Goal: Transaction & Acquisition: Purchase product/service

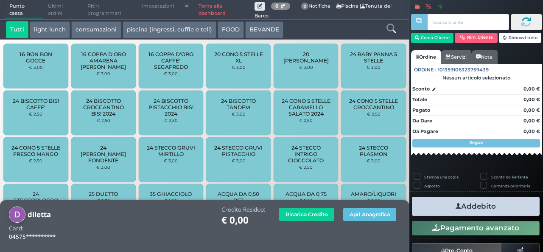
click at [52, 34] on button "light lunch" at bounding box center [50, 29] width 40 height 17
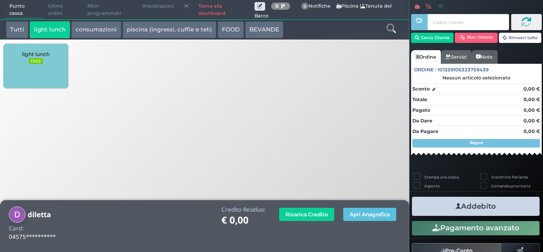
click at [35, 72] on div "light lunch FREE" at bounding box center [35, 66] width 64 height 45
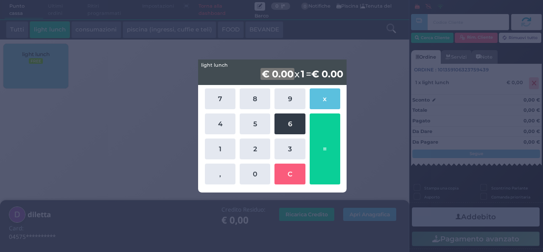
click at [287, 126] on button "6" at bounding box center [289, 123] width 31 height 21
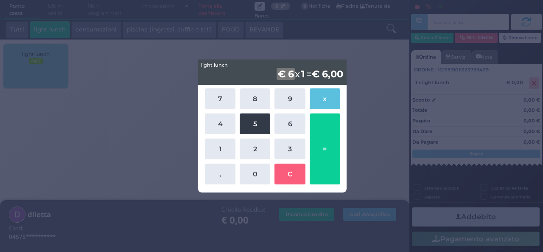
click at [254, 122] on button "5" at bounding box center [255, 123] width 31 height 21
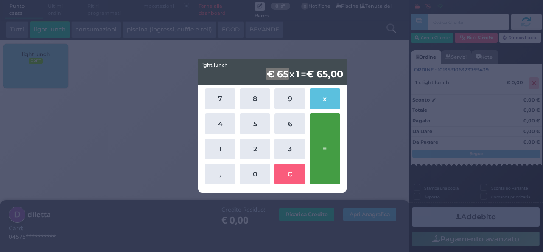
click at [325, 146] on button "=" at bounding box center [325, 148] width 31 height 71
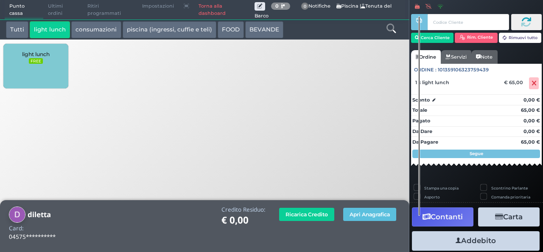
scroll to position [32, 0]
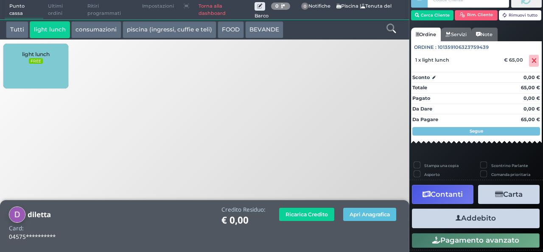
click at [473, 216] on button "Addebito" at bounding box center [476, 217] width 128 height 19
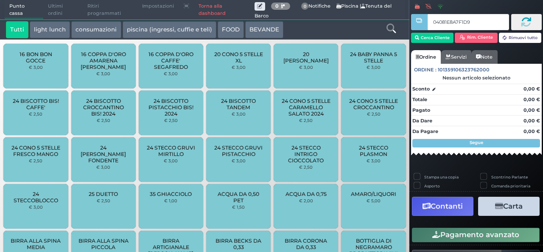
type input "04081E8A7F1D91"
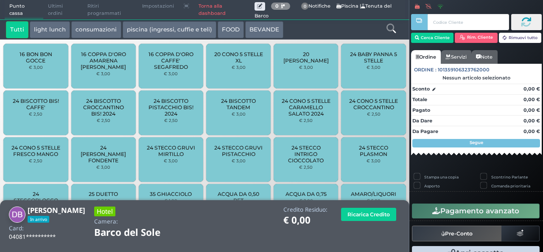
click at [53, 31] on button "light lunch" at bounding box center [50, 29] width 40 height 17
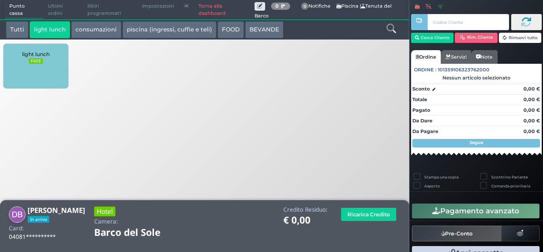
click at [55, 74] on div "light lunch FREE" at bounding box center [35, 66] width 64 height 45
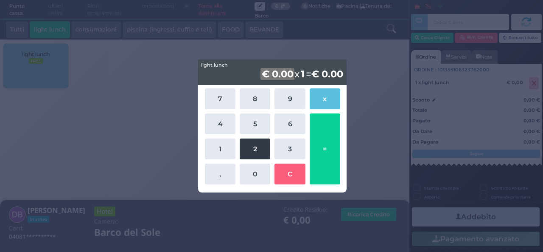
click at [250, 145] on button "2" at bounding box center [255, 148] width 31 height 21
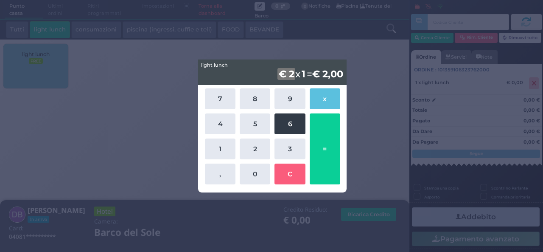
click at [284, 120] on button "6" at bounding box center [289, 123] width 31 height 21
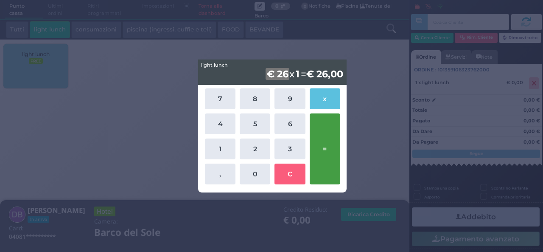
click at [330, 137] on button "=" at bounding box center [325, 148] width 31 height 71
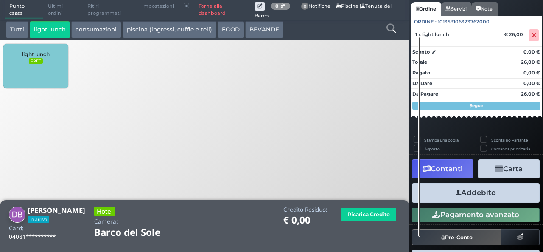
scroll to position [69, 0]
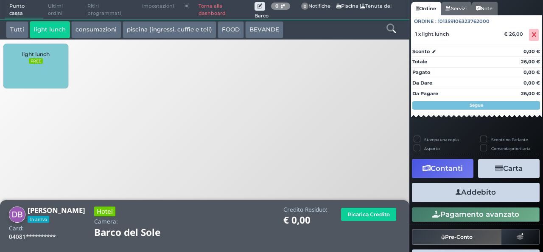
click at [470, 195] on button "Addebito" at bounding box center [476, 191] width 128 height 19
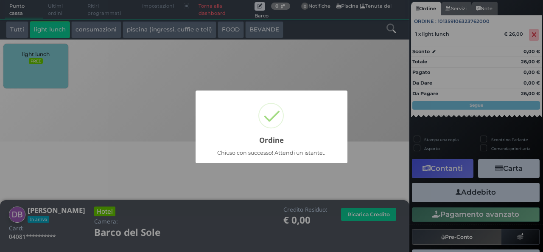
scroll to position [24, 0]
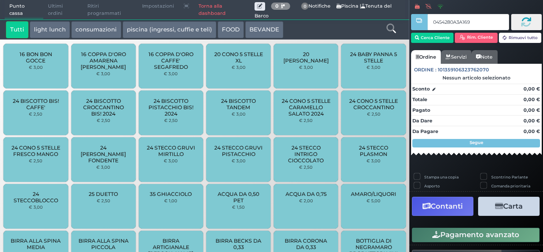
type input "0454280A3A1695"
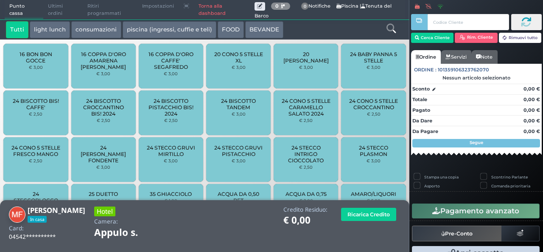
click at [43, 28] on button "light lunch" at bounding box center [50, 29] width 40 height 17
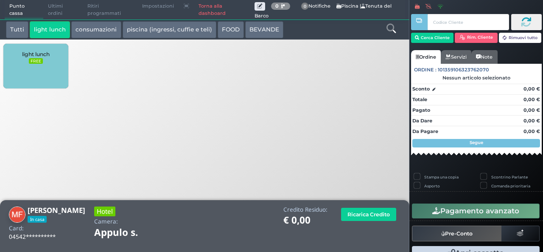
click at [42, 63] on small "FREE" at bounding box center [36, 61] width 14 height 6
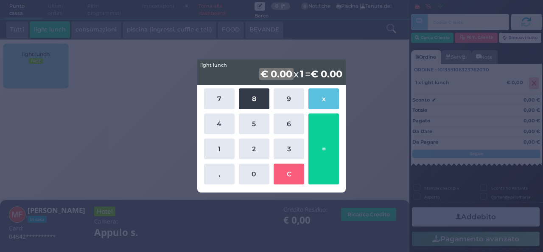
click at [250, 95] on button "8" at bounding box center [254, 98] width 31 height 21
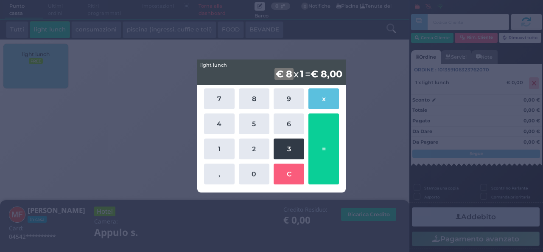
click at [284, 148] on button "3" at bounding box center [289, 148] width 31 height 21
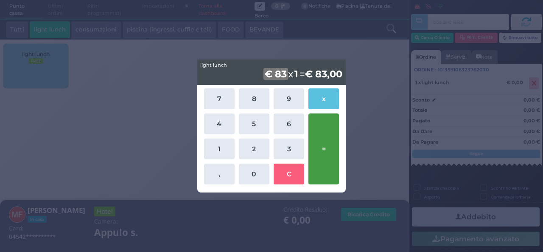
click at [319, 155] on button "=" at bounding box center [323, 148] width 31 height 71
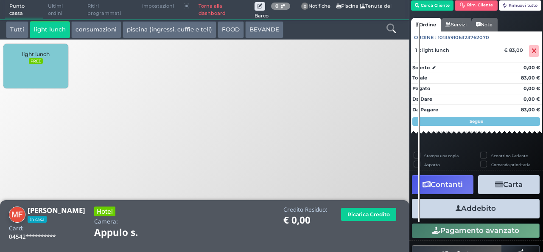
scroll to position [46, 0]
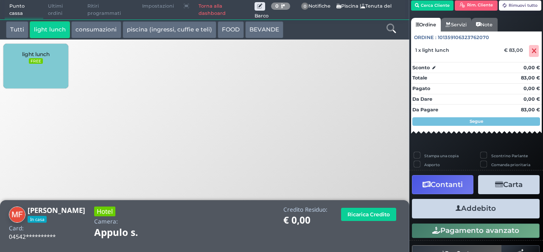
click at [484, 207] on button "Addebito" at bounding box center [476, 208] width 128 height 19
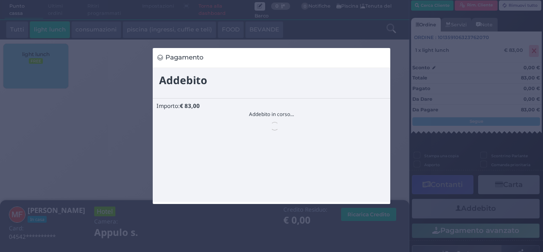
scroll to position [0, 0]
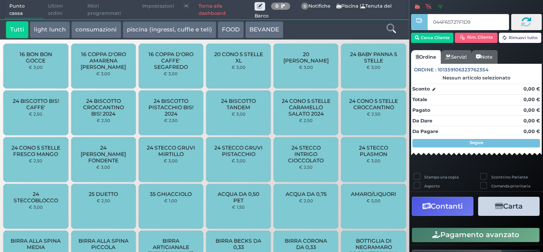
type input "044F65727F1D91"
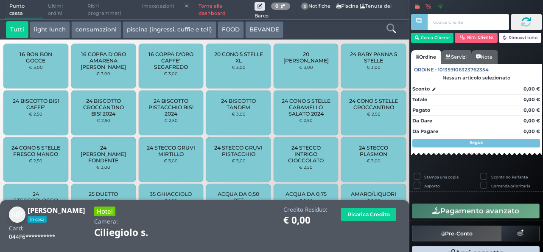
click at [48, 34] on button "light lunch" at bounding box center [50, 29] width 40 height 17
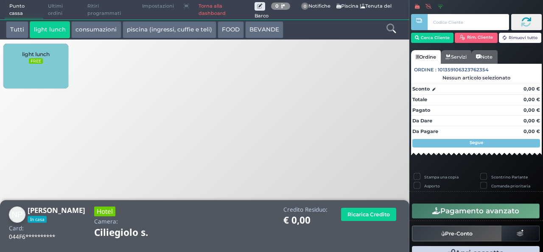
click at [35, 75] on div "light lunch FREE" at bounding box center [35, 66] width 64 height 45
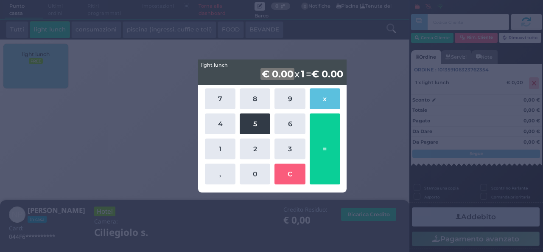
click at [253, 132] on button "5" at bounding box center [255, 123] width 31 height 21
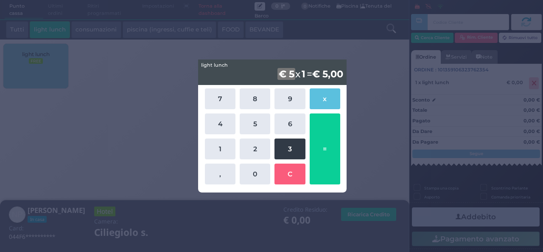
click at [278, 150] on button "3" at bounding box center [289, 148] width 31 height 21
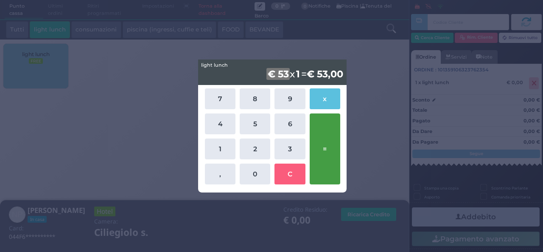
click at [316, 132] on button "=" at bounding box center [325, 148] width 31 height 71
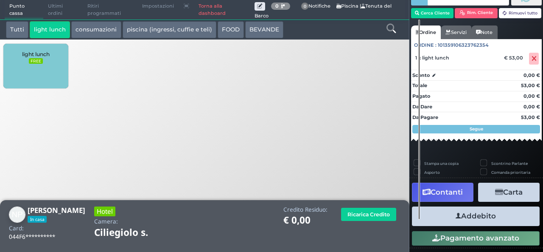
scroll to position [35, 0]
click at [486, 213] on button "Addebito" at bounding box center [476, 215] width 128 height 19
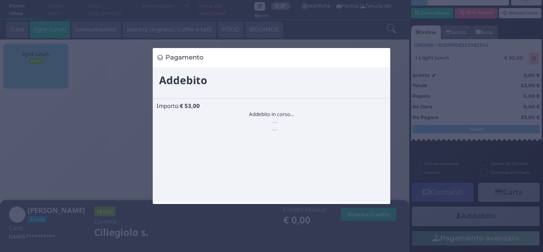
scroll to position [0, 0]
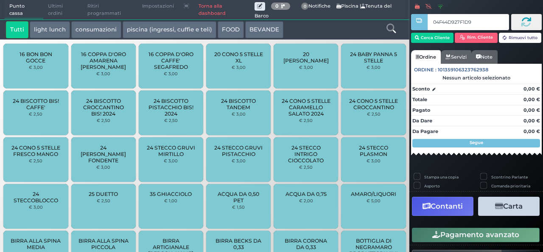
type input "04F44D927F1D94"
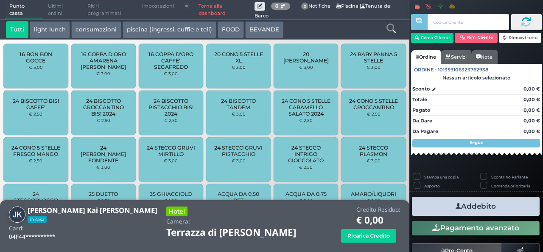
click at [53, 30] on button "light lunch" at bounding box center [50, 29] width 40 height 17
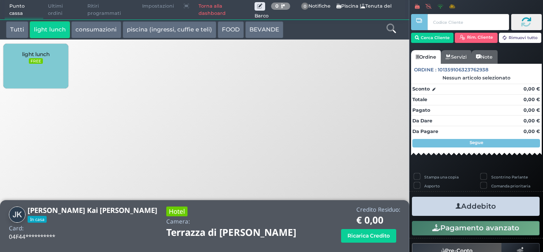
click at [36, 65] on div "light lunch FREE" at bounding box center [35, 66] width 64 height 45
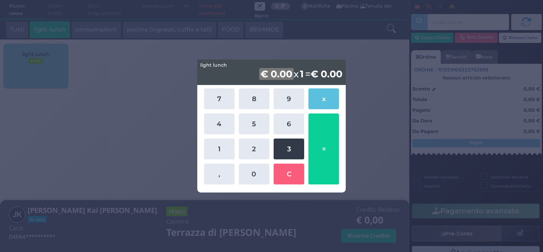
click at [295, 149] on button "3" at bounding box center [289, 148] width 31 height 21
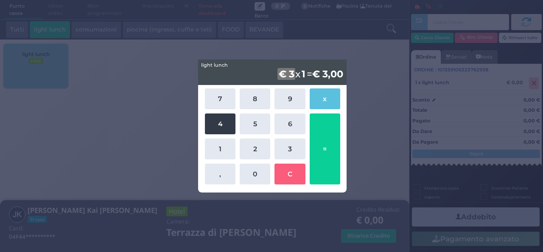
click at [220, 132] on button "4" at bounding box center [220, 123] width 31 height 21
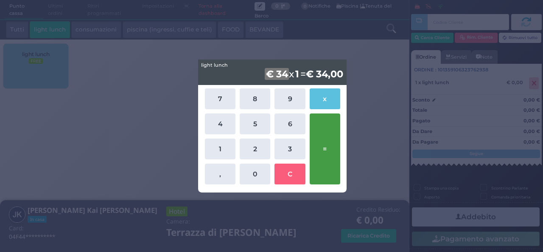
click at [322, 156] on button "=" at bounding box center [325, 148] width 31 height 71
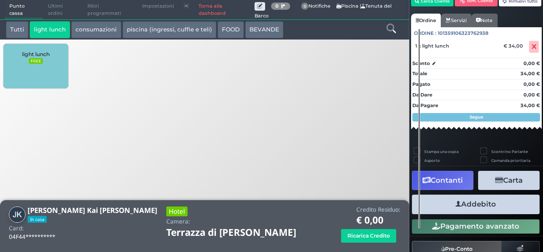
scroll to position [56, 0]
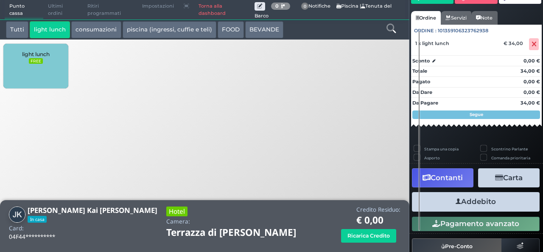
click at [448, 202] on button "Addebito" at bounding box center [476, 201] width 128 height 19
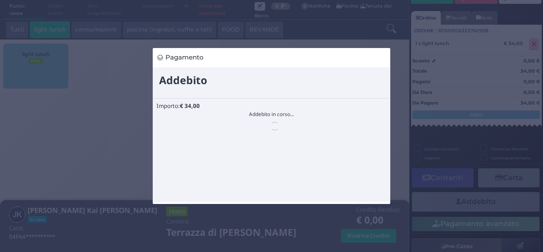
scroll to position [0, 0]
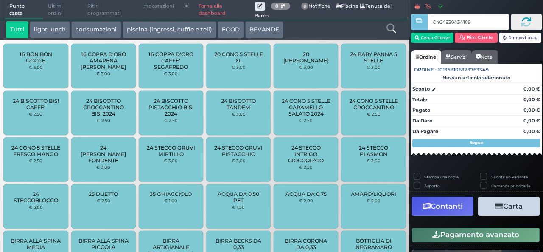
type input "04C4E30A3A1691"
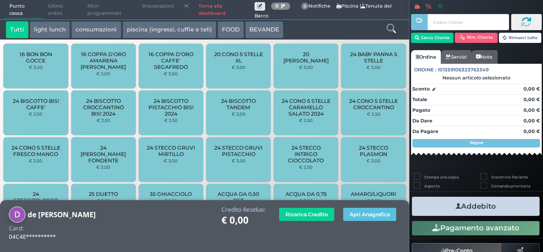
click at [390, 33] on link at bounding box center [390, 27] width 9 height 12
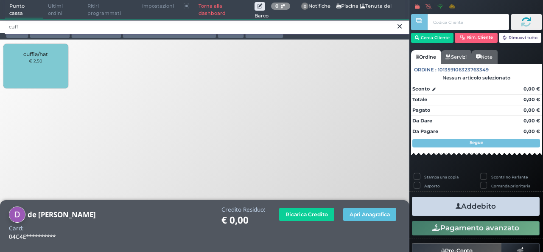
type input "cuff"
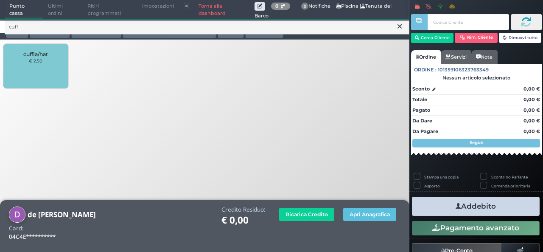
click at [36, 65] on div "cuffia/hat € 2,50" at bounding box center [35, 66] width 64 height 45
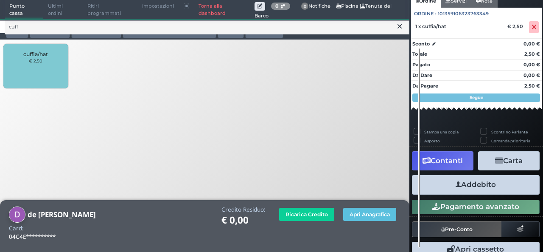
scroll to position [94, 0]
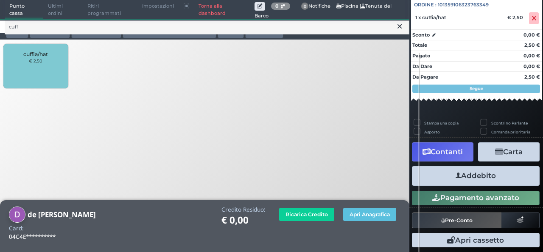
click at [484, 178] on button "Addebito" at bounding box center [476, 175] width 128 height 19
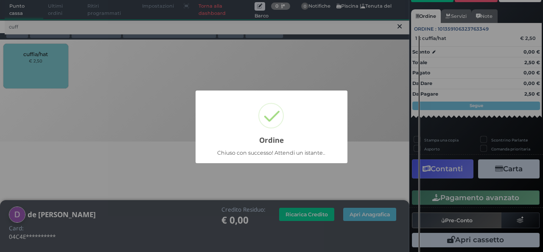
scroll to position [59, 0]
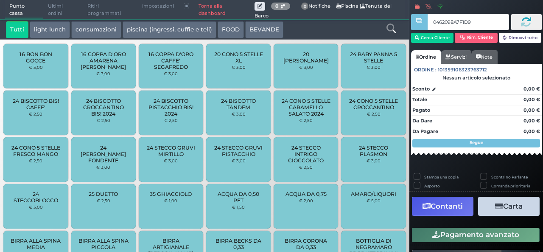
type input "0462098A7F1D95"
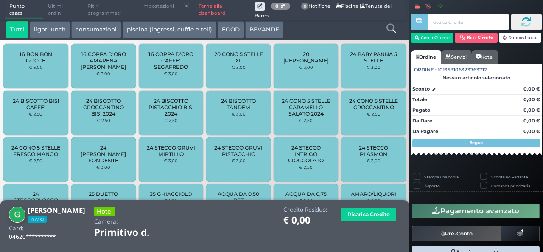
click at [50, 34] on button "light lunch" at bounding box center [50, 29] width 40 height 17
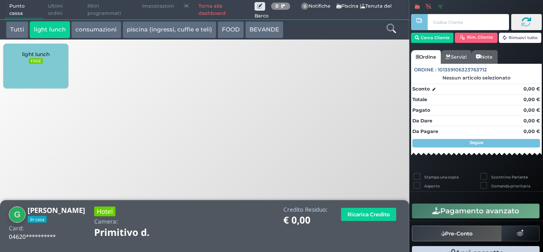
click at [31, 77] on div "light lunch FREE" at bounding box center [35, 66] width 64 height 45
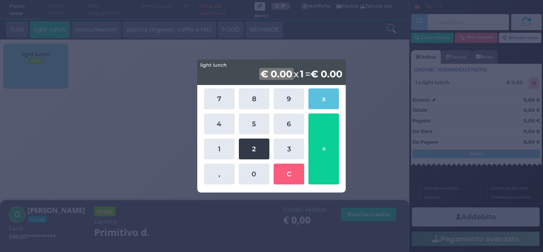
click at [256, 150] on button "2" at bounding box center [254, 148] width 31 height 21
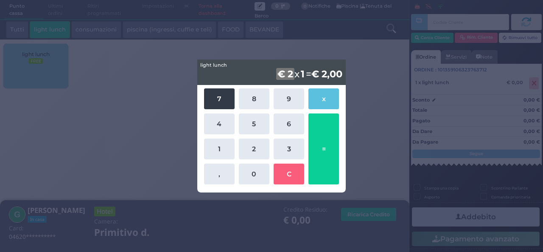
click at [215, 100] on button "7" at bounding box center [219, 98] width 31 height 21
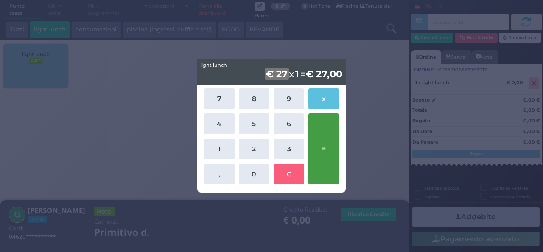
click at [326, 144] on button "=" at bounding box center [323, 148] width 31 height 71
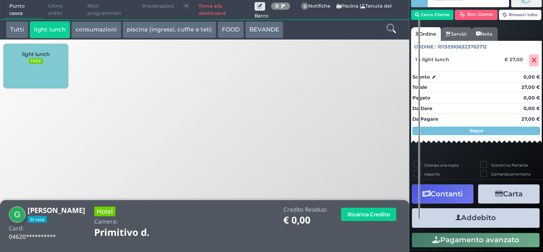
scroll to position [36, 0]
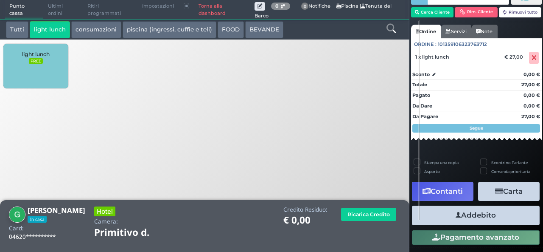
click at [495, 213] on button "Addebito" at bounding box center [476, 214] width 128 height 19
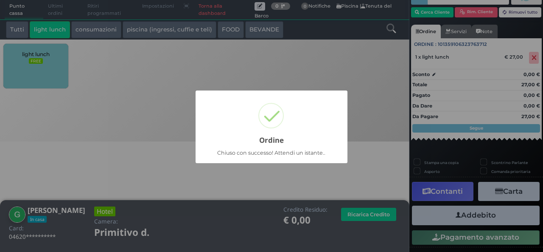
scroll to position [24, 0]
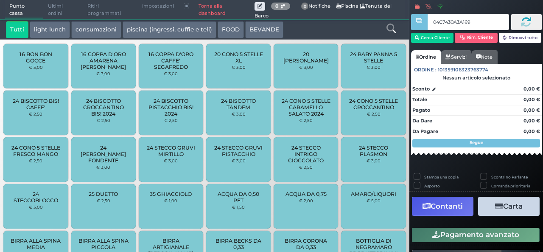
type input "04C7430A3A1691"
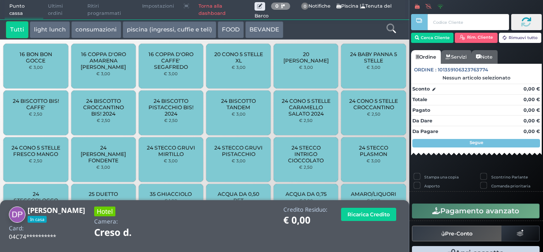
click at [38, 29] on button "light lunch" at bounding box center [50, 29] width 40 height 17
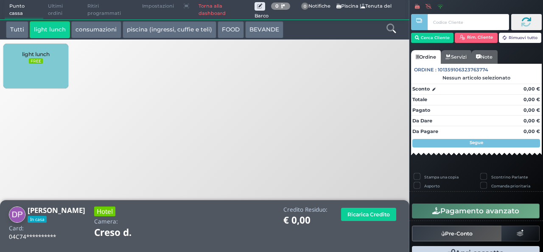
click at [37, 73] on div "light lunch FREE" at bounding box center [35, 66] width 64 height 45
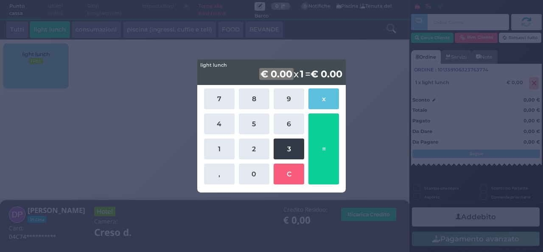
click at [277, 153] on button "3" at bounding box center [289, 148] width 31 height 21
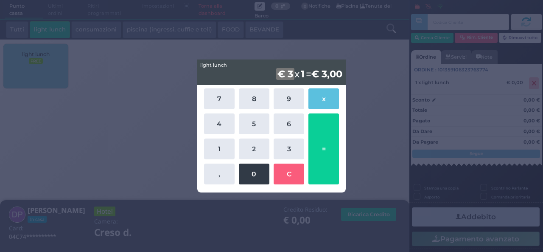
click at [256, 174] on button "0" at bounding box center [254, 173] width 31 height 21
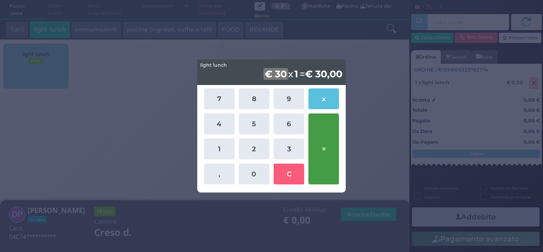
click at [322, 168] on button "=" at bounding box center [323, 148] width 31 height 71
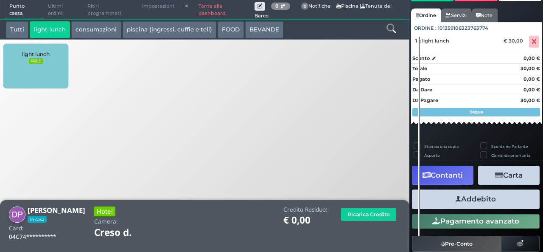
scroll to position [66, 0]
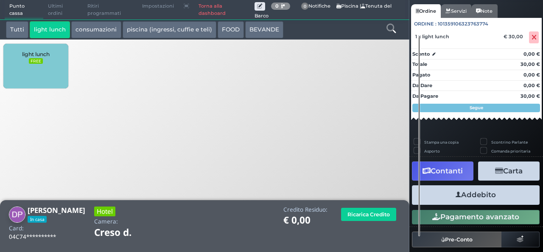
click at [468, 200] on button "Addebito" at bounding box center [476, 194] width 128 height 19
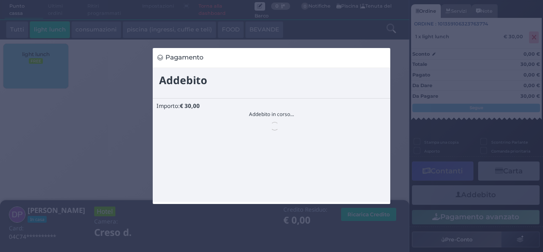
scroll to position [0, 0]
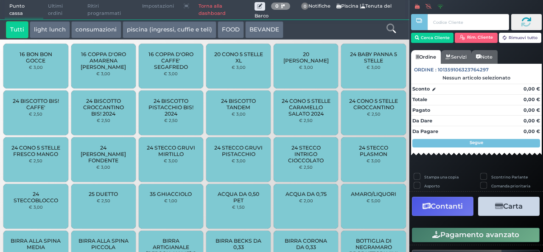
click at [391, 30] on icon at bounding box center [390, 28] width 9 height 9
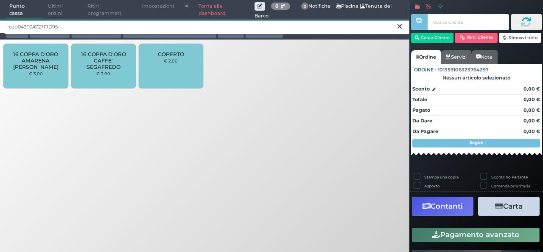
type input "cop043F0A727F1D95"
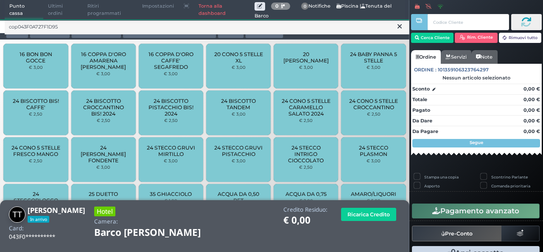
click at [402, 30] on button at bounding box center [400, 26] width 8 height 9
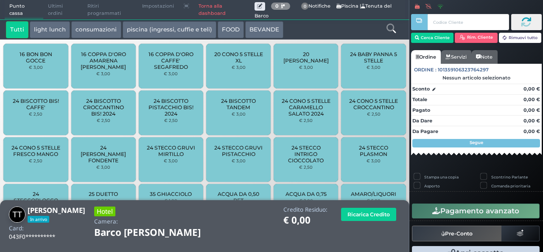
click at [54, 35] on button "light lunch" at bounding box center [50, 29] width 40 height 17
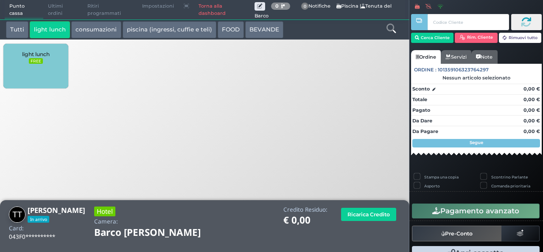
click at [59, 61] on div "light lunch FREE" at bounding box center [35, 66] width 64 height 45
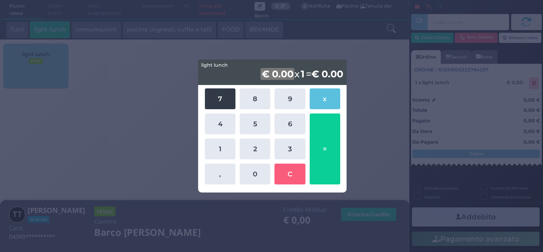
click at [210, 105] on button "7" at bounding box center [220, 98] width 31 height 21
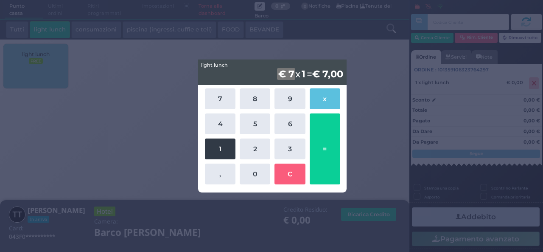
click at [213, 153] on button "1" at bounding box center [220, 148] width 31 height 21
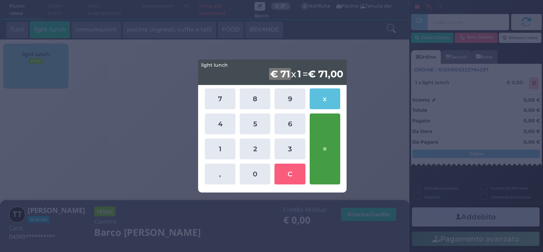
click at [334, 168] on button "=" at bounding box center [325, 148] width 31 height 71
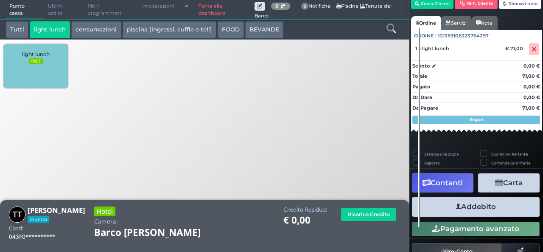
scroll to position [49, 0]
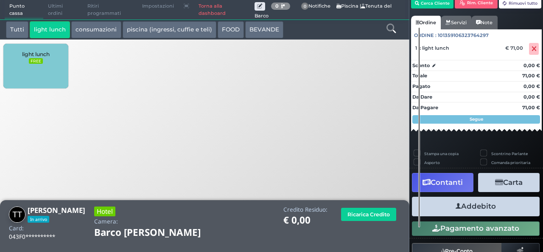
click at [484, 212] on button "Addebito" at bounding box center [476, 205] width 128 height 19
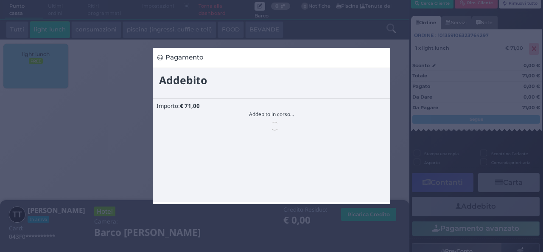
scroll to position [0, 0]
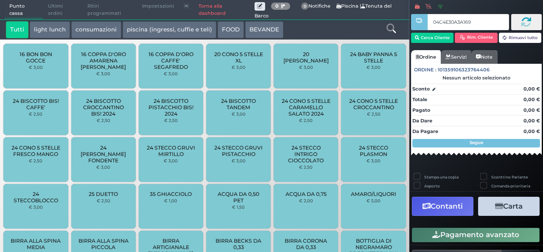
type input "04C4E30A3A1691"
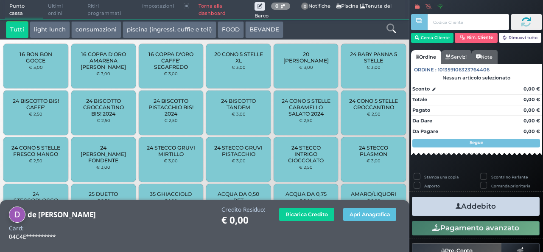
click at [389, 32] on icon at bounding box center [390, 28] width 9 height 9
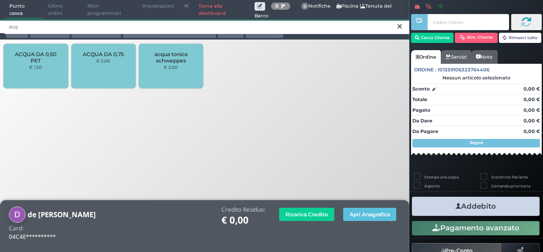
type input "acq"
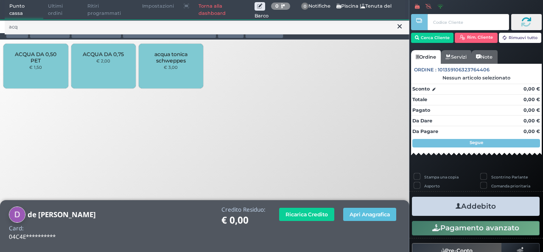
click at [31, 63] on span "ACQUA DA 0,50 PET" at bounding box center [36, 57] width 50 height 13
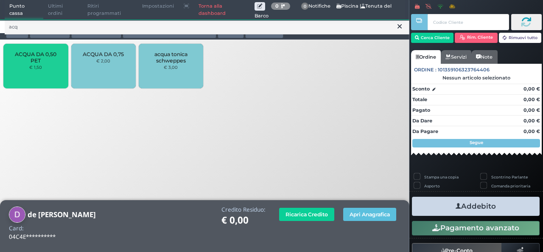
click at [31, 63] on span "ACQUA DA 0,50 PET" at bounding box center [36, 57] width 50 height 13
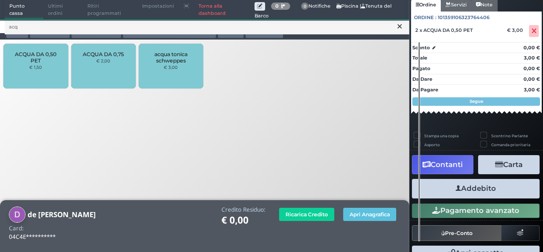
scroll to position [75, 0]
click at [490, 193] on button "Addebito" at bounding box center [476, 188] width 128 height 19
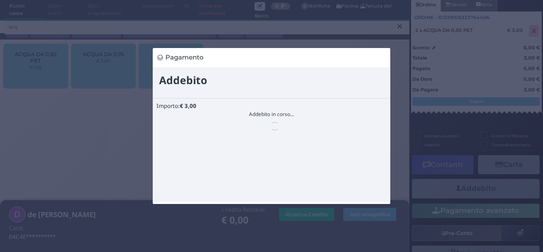
click at [490, 193] on div "Pagamento" at bounding box center [271, 126] width 543 height 252
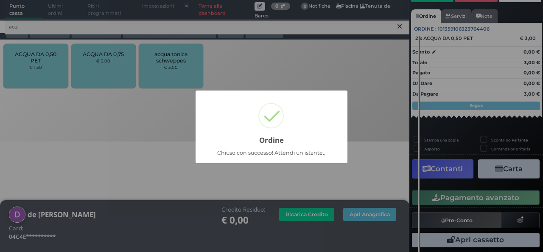
scroll to position [59, 0]
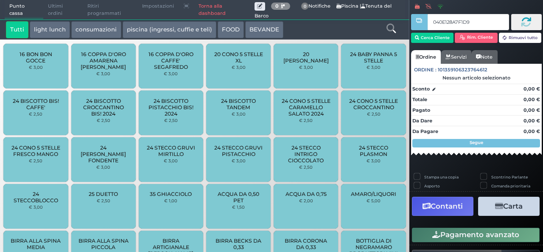
type input "040E128A7F1D95"
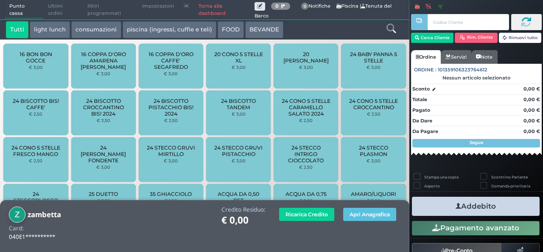
click at [395, 32] on icon at bounding box center [390, 28] width 9 height 9
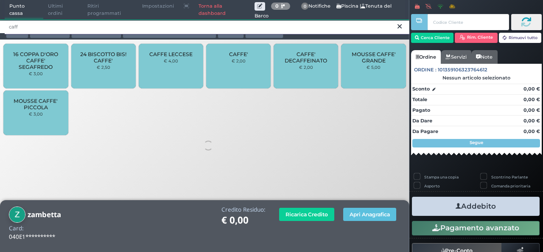
type input "caff"
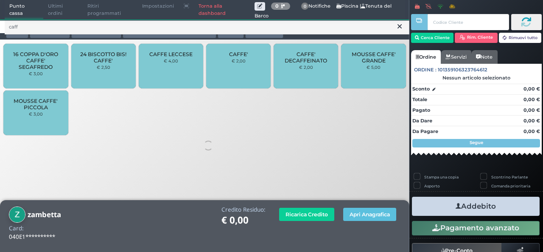
click at [228, 73] on div "CAFFE' € 2,00" at bounding box center [238, 66] width 64 height 45
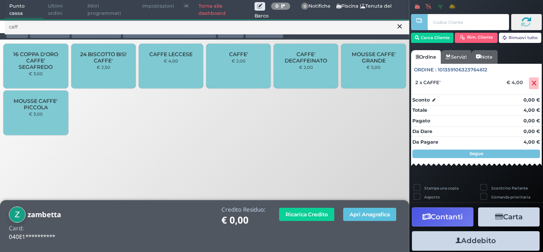
click at [228, 73] on div "CAFFE' € 2,00" at bounding box center [238, 66] width 64 height 45
click at [228, 69] on div "CAFFE' € 2,00" at bounding box center [238, 66] width 64 height 45
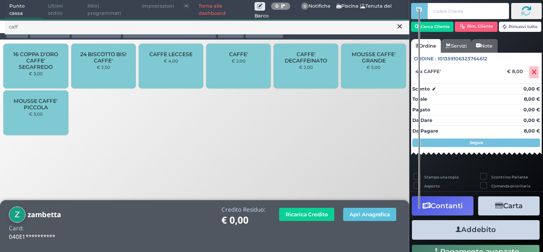
scroll to position [17, 0]
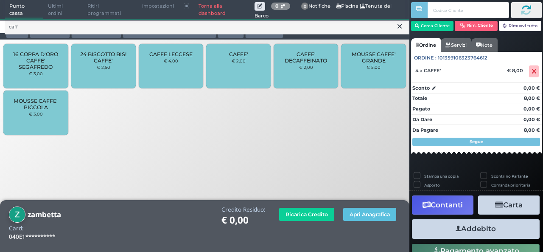
click at [456, 231] on icon "button" at bounding box center [459, 228] width 6 height 9
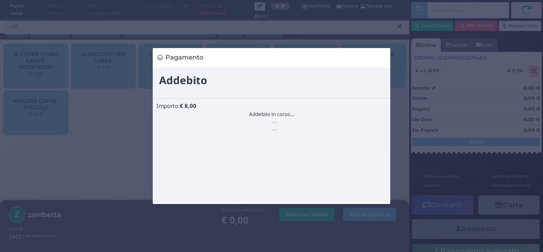
scroll to position [0, 0]
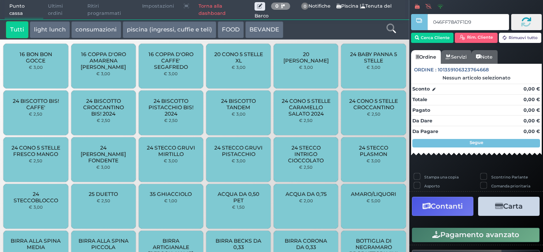
type input "046FF78A7F1D91"
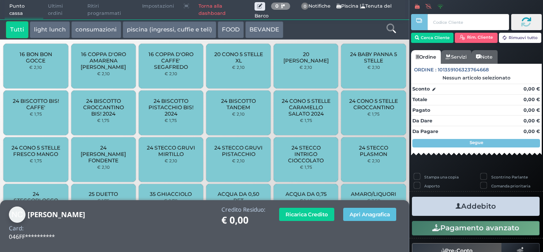
click at [387, 30] on icon at bounding box center [390, 28] width 9 height 9
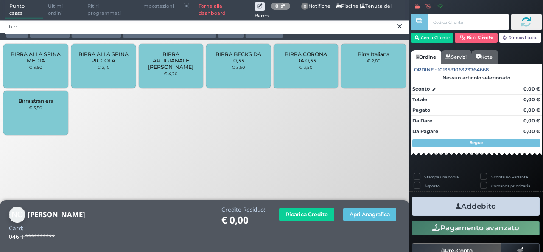
type input "birr"
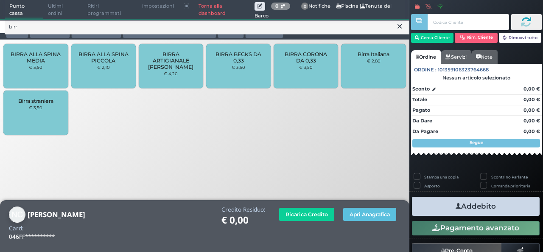
click at [233, 59] on span "BIRRA BECKS DA 0,33" at bounding box center [238, 57] width 50 height 13
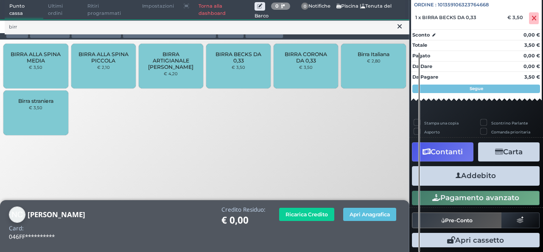
scroll to position [94, 0]
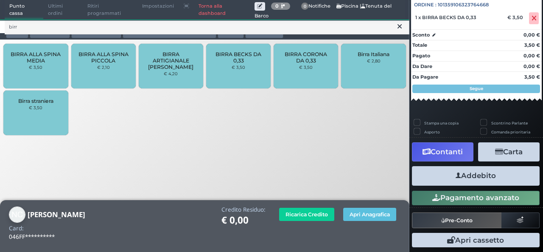
click at [486, 174] on button "Addebito" at bounding box center [476, 175] width 128 height 19
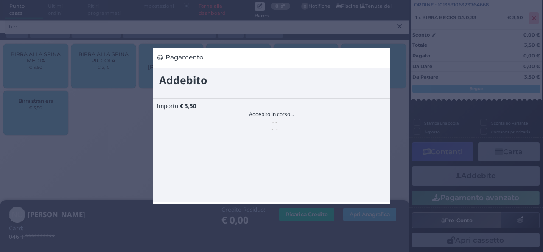
scroll to position [0, 0]
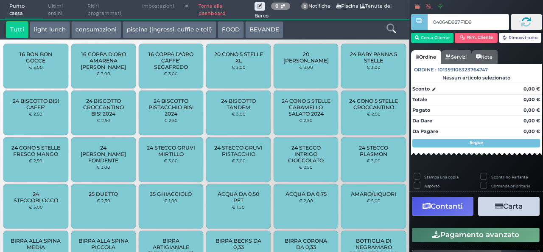
type input "04064D927F1D95"
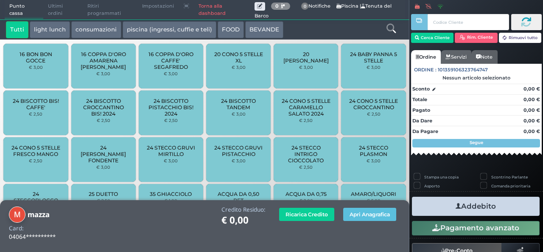
click at [394, 28] on icon at bounding box center [390, 28] width 9 height 9
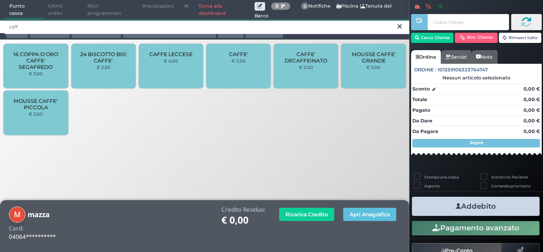
type input "caff"
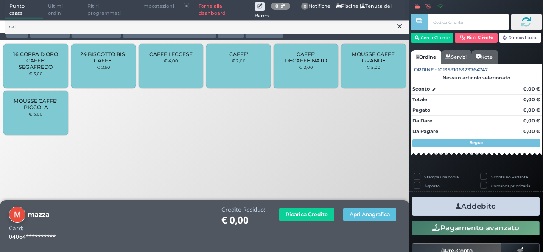
click at [231, 48] on div "CAFFE' € 2,00" at bounding box center [238, 66] width 64 height 45
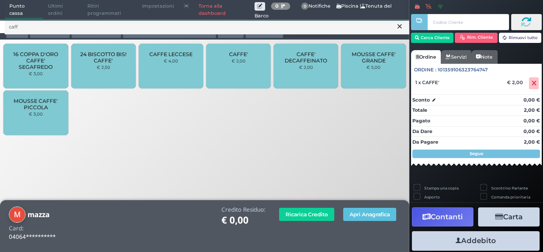
click at [236, 72] on div "CAFFE' € 2,00" at bounding box center [238, 66] width 64 height 45
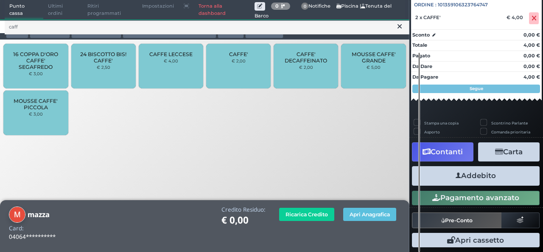
scroll to position [94, 0]
click at [465, 173] on button "Addebito" at bounding box center [476, 175] width 128 height 19
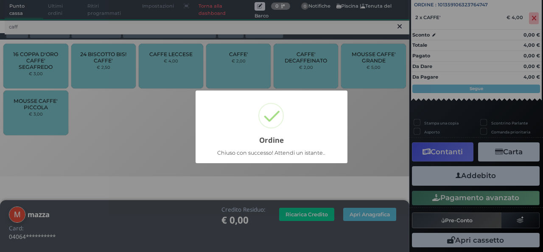
scroll to position [59, 0]
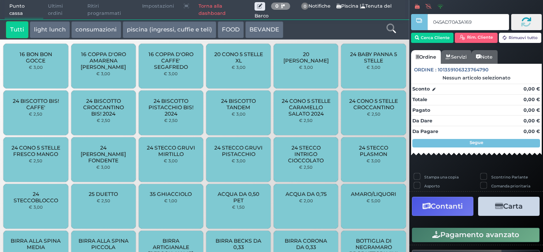
type input "045AD70A3A1690"
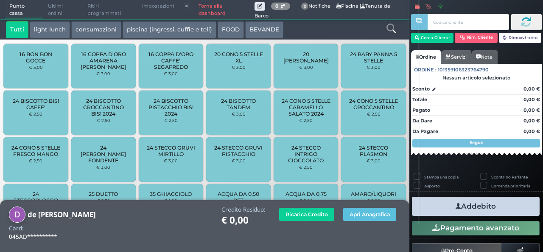
click at [392, 31] on icon at bounding box center [390, 28] width 9 height 9
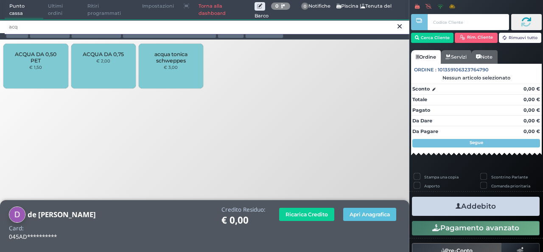
type input "acq"
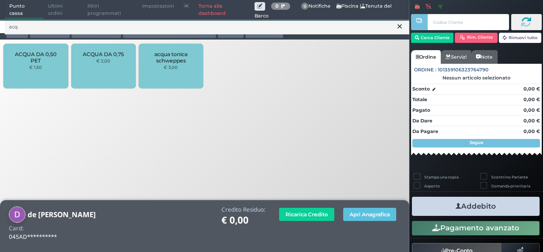
click at [12, 62] on span "ACQUA DA 0,50 PET" at bounding box center [36, 57] width 50 height 13
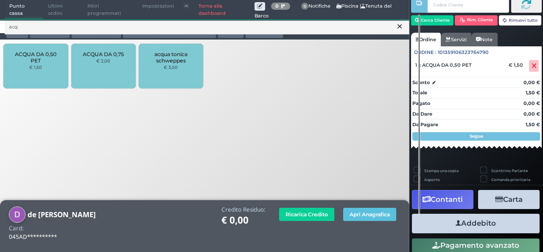
scroll to position [25, 0]
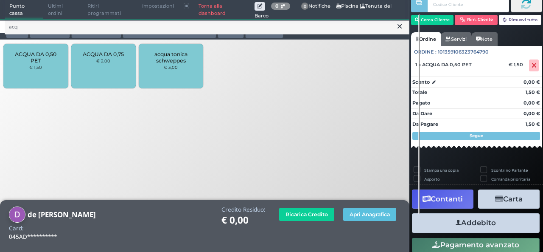
click at [456, 219] on icon "button" at bounding box center [459, 222] width 6 height 9
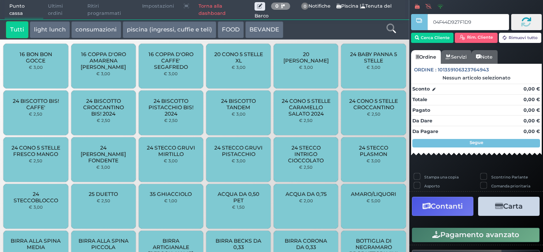
type input "04F44D927F1D94"
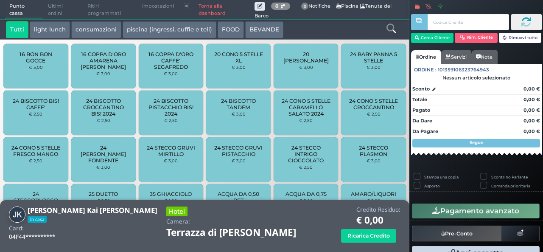
click at [390, 32] on icon at bounding box center [390, 28] width 9 height 9
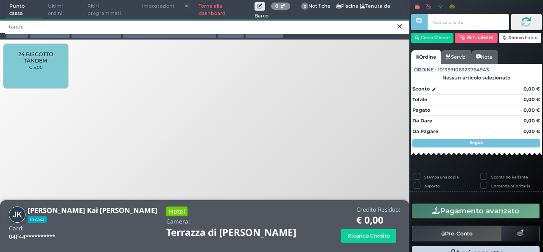
type input "tande"
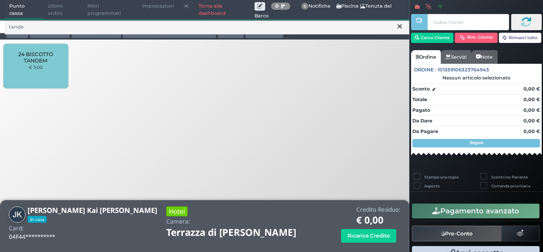
click at [41, 58] on span "24 BISCOTTO TANDEM" at bounding box center [36, 57] width 50 height 13
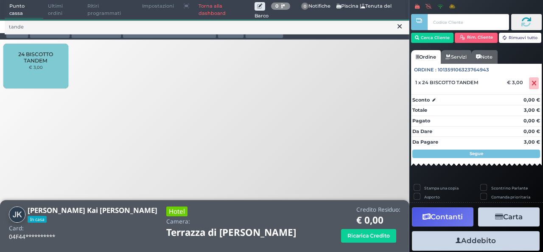
click at [41, 58] on span "24 BISCOTTO TANDEM" at bounding box center [36, 57] width 50 height 13
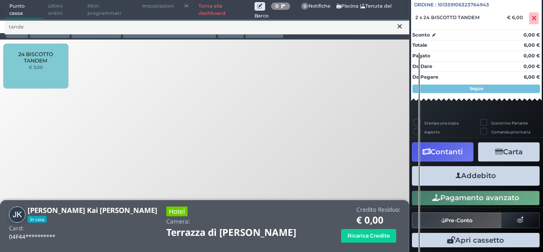
scroll to position [94, 0]
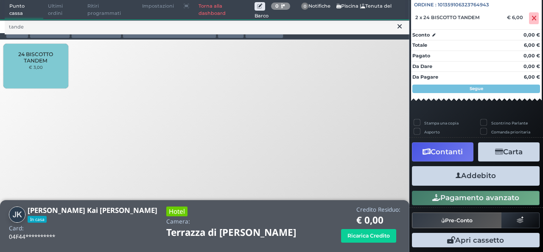
click at [448, 177] on button "Addebito" at bounding box center [476, 175] width 128 height 19
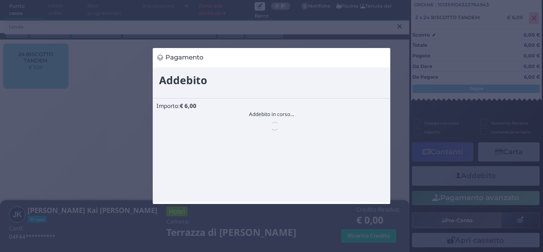
scroll to position [0, 0]
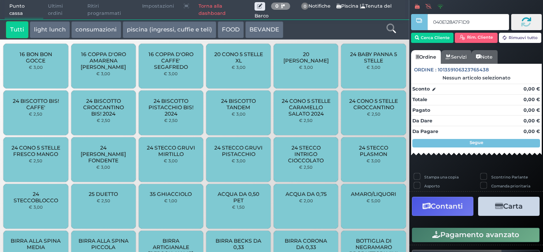
type input "040E128A7F1D95"
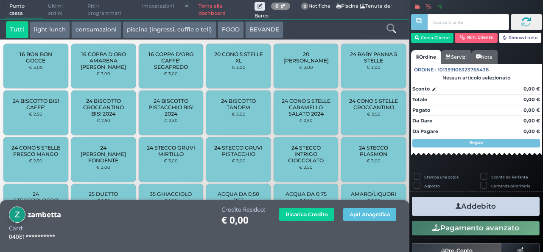
click at [390, 32] on icon at bounding box center [390, 28] width 9 height 9
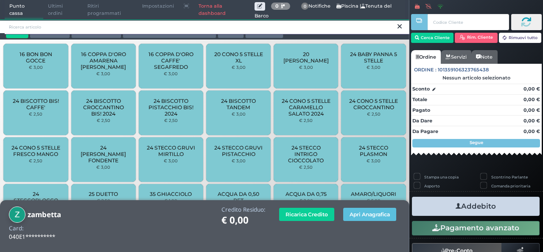
type input "c"
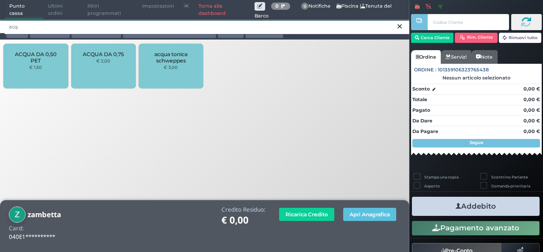
type input "acq"
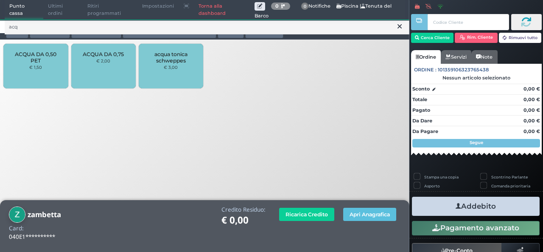
click at [23, 62] on span "ACQUA DA 0,50 PET" at bounding box center [36, 57] width 50 height 13
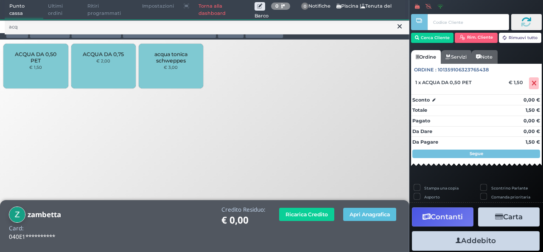
click at [24, 62] on span "ACQUA DA 0,50 PET" at bounding box center [36, 57] width 50 height 13
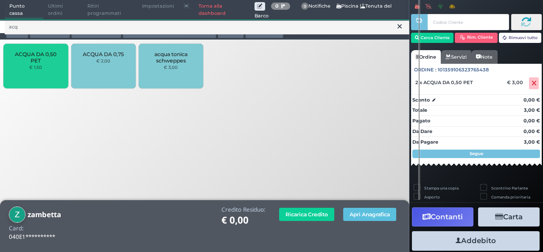
click at [478, 160] on div "Ordine : 101359106323765438 2 x ACQUA DA 0,50 PET € 3,00 Sconto 0,00 € Totale 3…" at bounding box center [476, 113] width 131 height 99
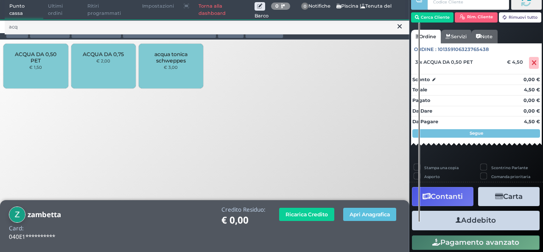
scroll to position [66, 0]
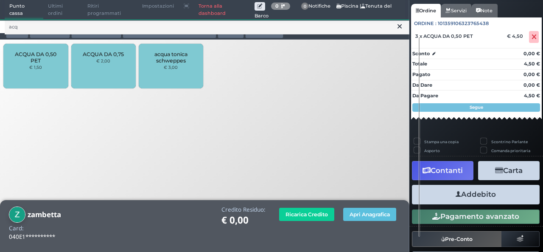
click at [478, 192] on button "Addebito" at bounding box center [476, 194] width 128 height 19
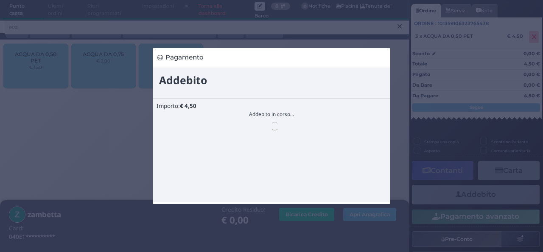
scroll to position [0, 0]
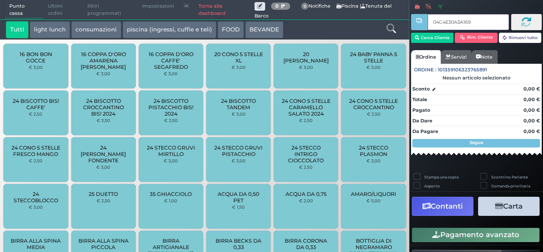
type input "04C4E30A3A1691"
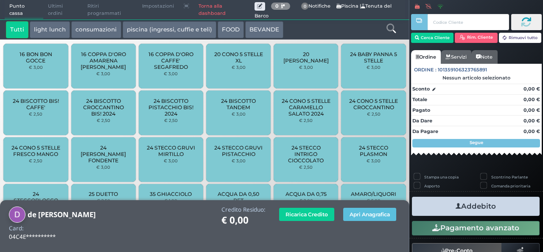
click at [391, 31] on icon at bounding box center [390, 28] width 9 height 9
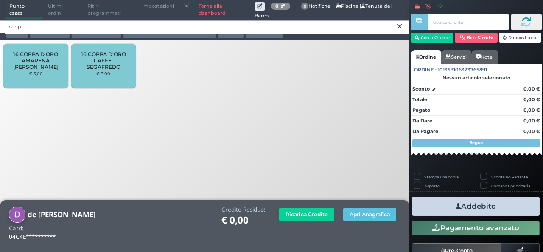
type input "copp"
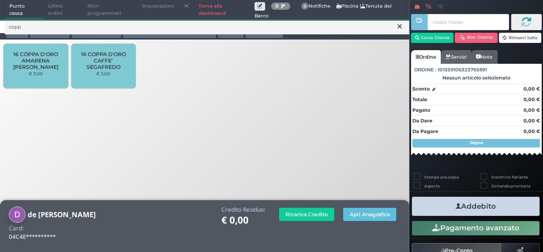
click at [98, 73] on small "€ 3,00" at bounding box center [103, 73] width 14 height 5
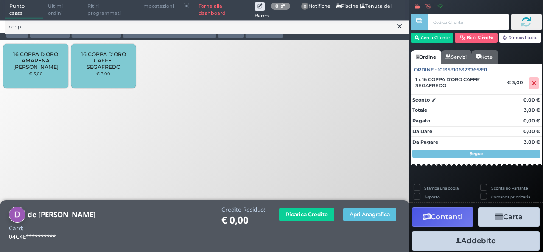
click at [398, 25] on icon at bounding box center [399, 26] width 4 height 8
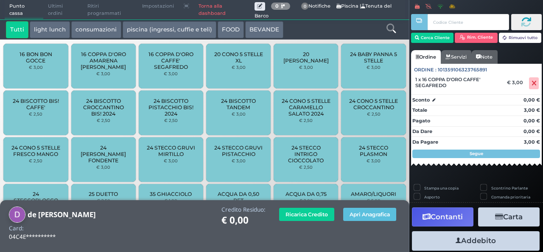
click at [392, 28] on icon at bounding box center [390, 28] width 9 height 9
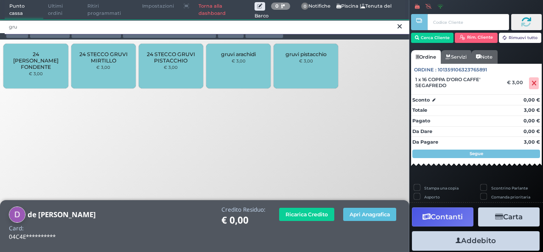
type input "gru"
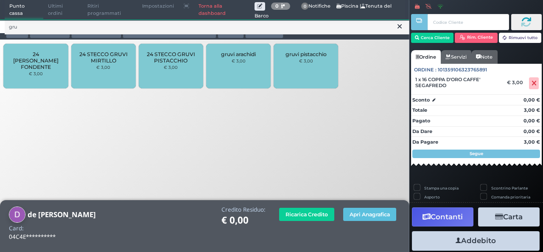
click at [185, 73] on div "24 STECCO GRUVI PISTACCHIO € 3,00" at bounding box center [171, 66] width 64 height 45
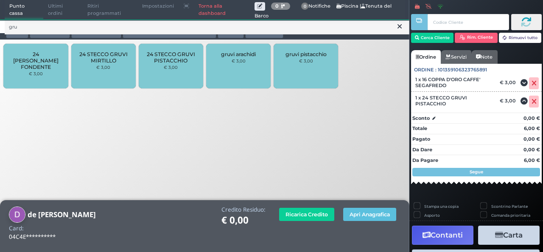
click at [400, 27] on icon at bounding box center [399, 26] width 4 height 8
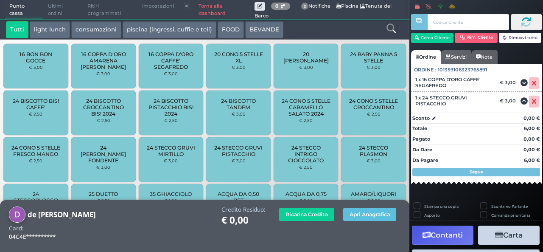
click at [395, 28] on icon at bounding box center [390, 28] width 9 height 9
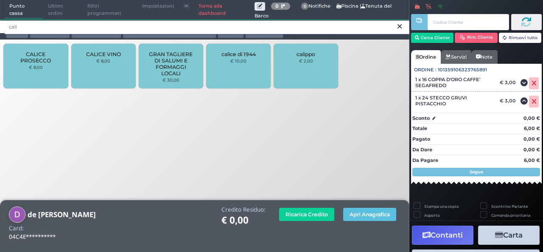
type input "cali"
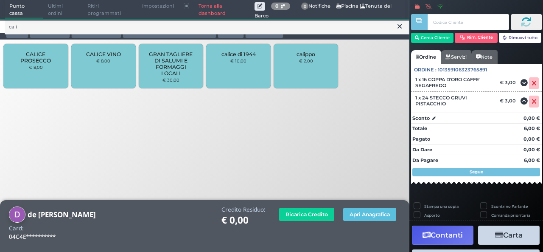
click at [313, 72] on div "calippo € 2,00" at bounding box center [306, 66] width 64 height 45
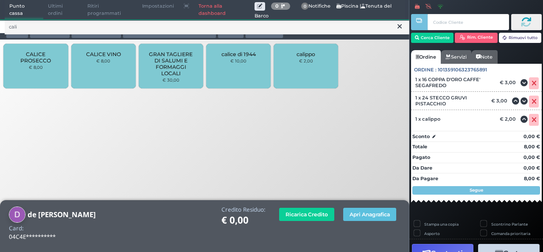
click at [397, 22] on icon at bounding box center [399, 26] width 4 height 8
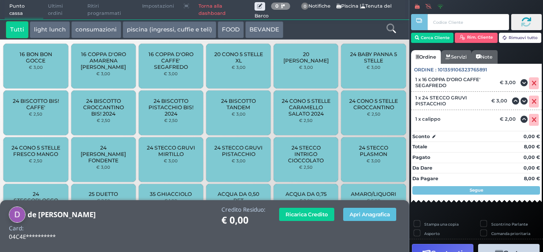
click at [389, 30] on icon at bounding box center [390, 28] width 9 height 9
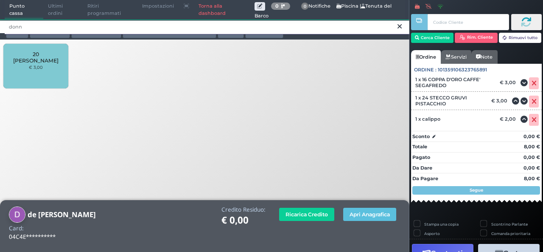
type input "donn"
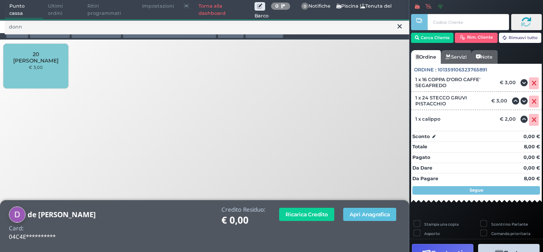
click at [35, 80] on div "20 STECCO DONNY € 3,00" at bounding box center [35, 66] width 64 height 45
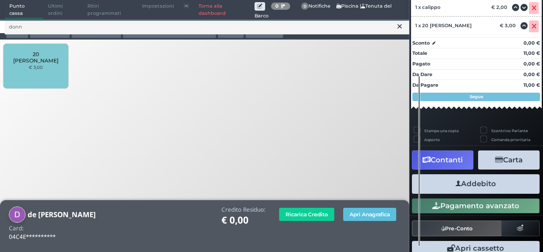
scroll to position [160, 0]
click at [479, 185] on button "Addebito" at bounding box center [476, 183] width 128 height 19
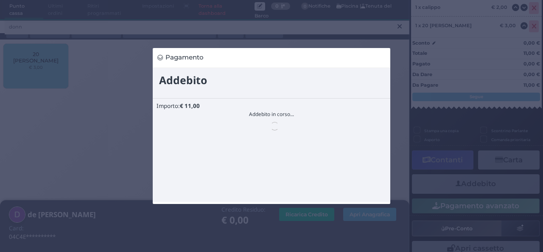
scroll to position [0, 0]
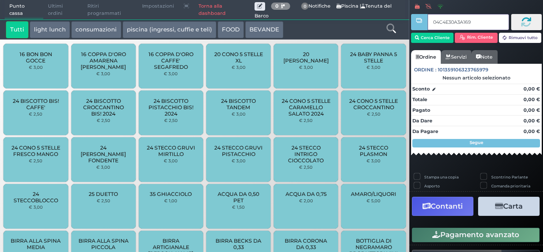
type input "04C4E30A3A1691"
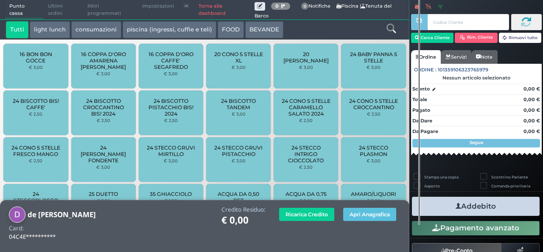
click at [389, 27] on icon at bounding box center [390, 28] width 9 height 9
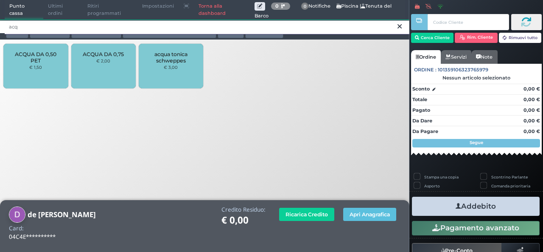
type input "acq"
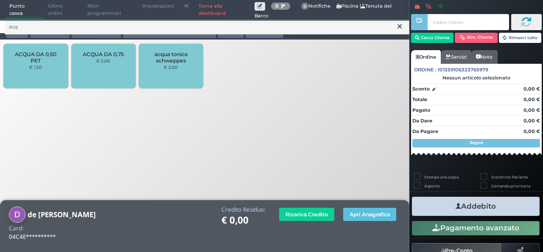
click at [35, 90] on div "ACQUA DA 0,50 PET € 1,50 ACQUA DA 0,75 € 2,00 acqua tonica schweppes € 3,00" at bounding box center [204, 67] width 409 height 51
click at [34, 58] on span "ACQUA DA 0,50 PET" at bounding box center [36, 57] width 50 height 13
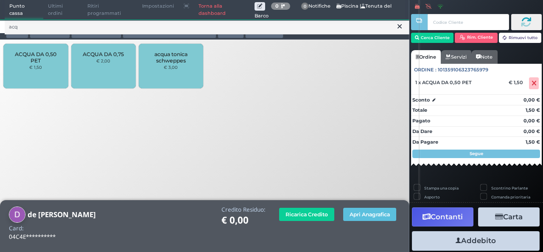
scroll to position [42, 0]
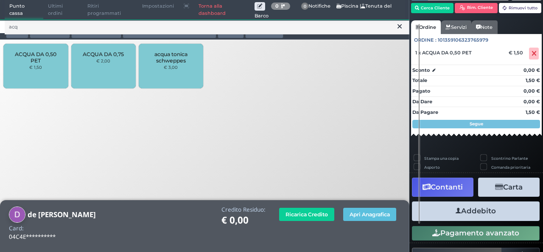
click at [503, 211] on button "Addebito" at bounding box center [476, 210] width 128 height 19
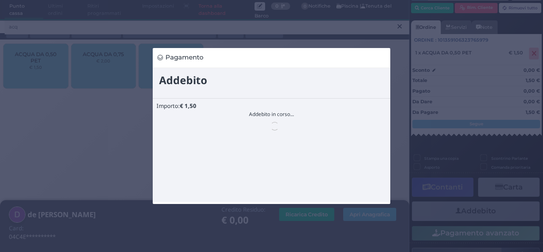
scroll to position [0, 0]
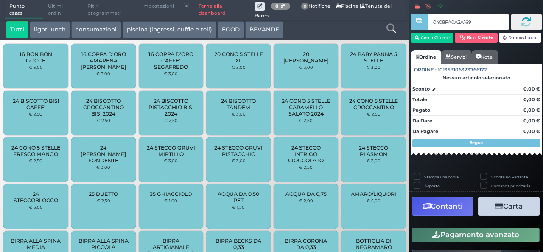
type input "0408FA0A3A1691"
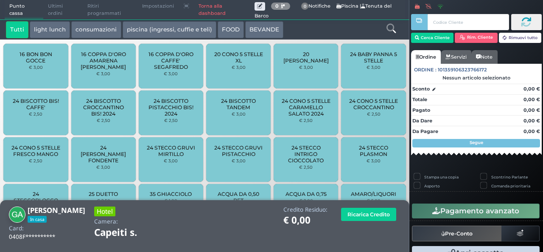
click at [387, 30] on icon at bounding box center [390, 28] width 9 height 9
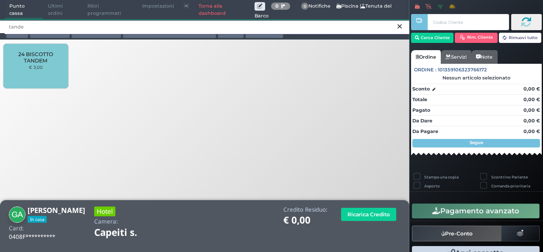
type input "tande"
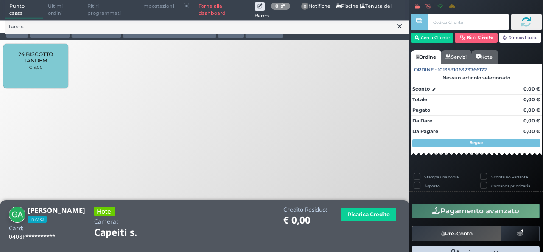
click at [41, 70] on div "24 BISCOTTO TANDEM € 3,00" at bounding box center [35, 66] width 64 height 45
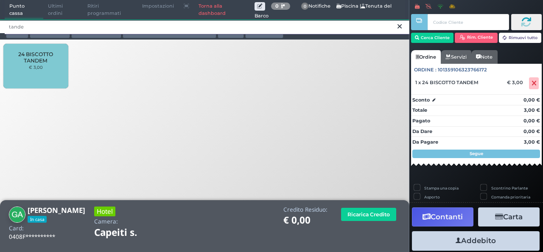
click at [404, 25] on input "tande" at bounding box center [207, 27] width 405 height 15
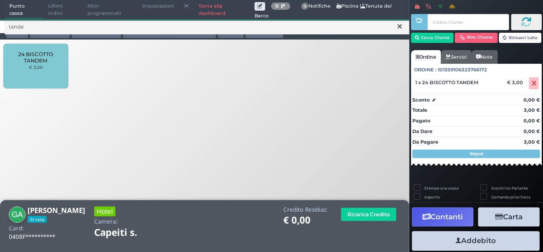
click at [399, 26] on icon at bounding box center [399, 26] width 4 height 8
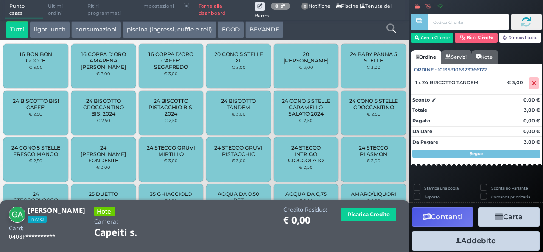
click at [392, 30] on icon at bounding box center [390, 28] width 9 height 9
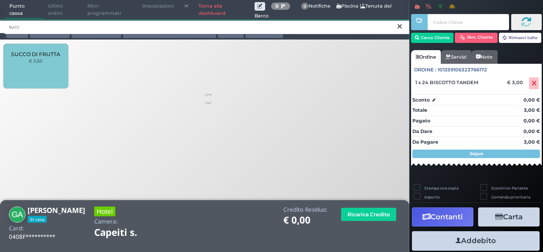
type input "succ"
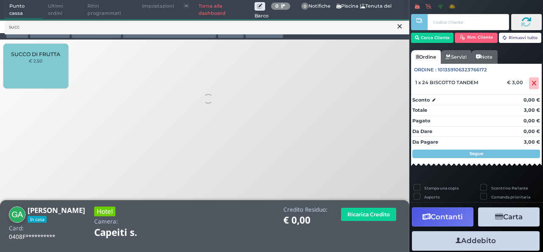
click at [61, 75] on div "SUCCO DI FRUTTA € 2,50" at bounding box center [35, 66] width 64 height 45
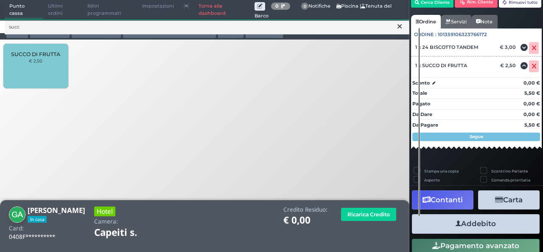
scroll to position [56, 0]
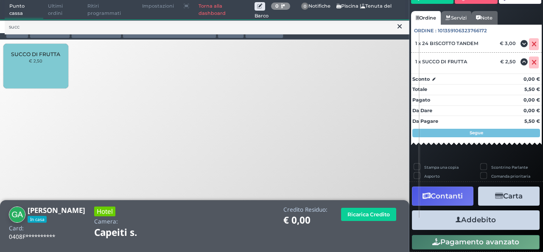
click at [473, 217] on button "Addebito" at bounding box center [476, 219] width 128 height 19
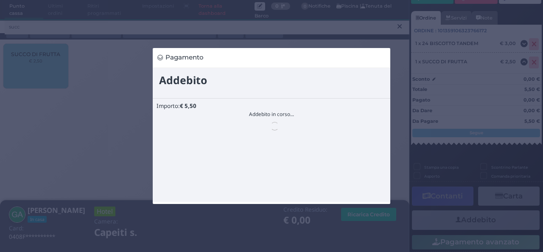
scroll to position [0, 0]
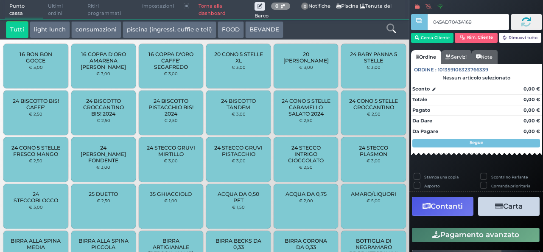
type input "045AD70A3A1690"
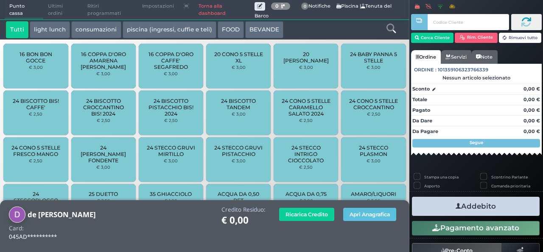
click at [385, 25] on div at bounding box center [391, 29] width 34 height 17
click at [390, 28] on icon at bounding box center [390, 28] width 9 height 9
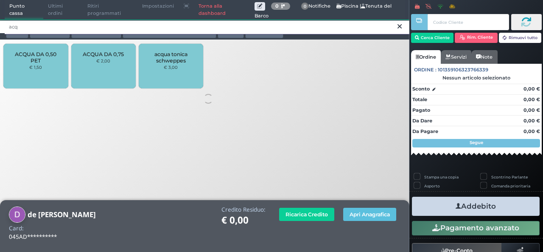
type input "acq"
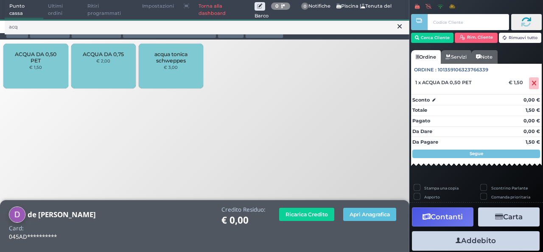
scroll to position [31, 0]
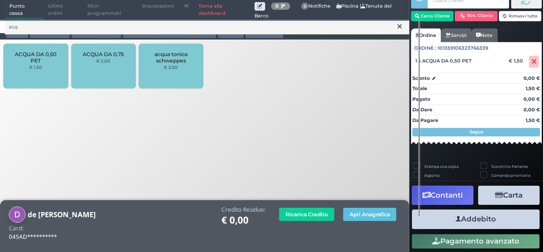
click at [490, 219] on button "Addebito" at bounding box center [476, 218] width 128 height 19
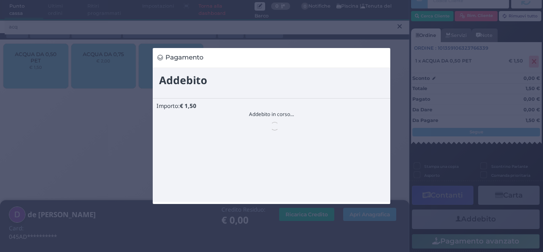
scroll to position [0, 0]
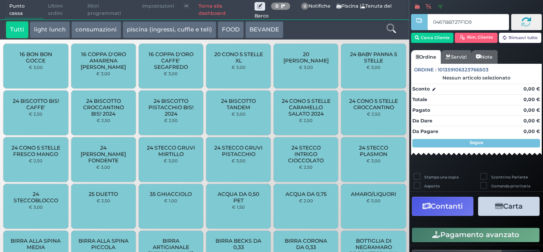
type input "0467BB727F1D90"
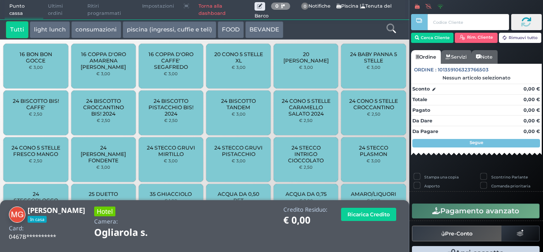
click at [388, 30] on icon at bounding box center [390, 28] width 9 height 9
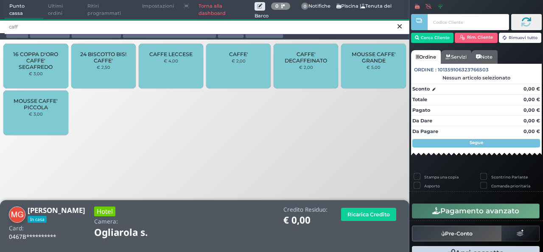
type input "caff"
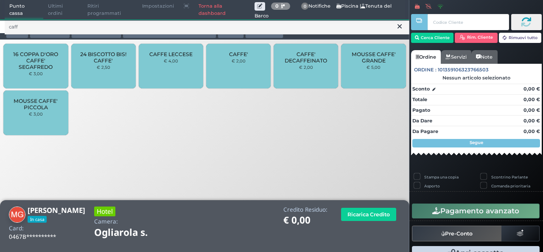
click at [249, 67] on div "CAFFE' € 2,00" at bounding box center [238, 66] width 64 height 45
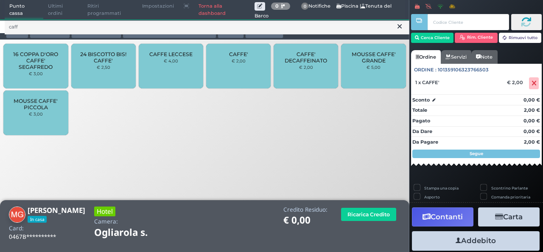
click at [397, 28] on icon at bounding box center [399, 26] width 4 height 8
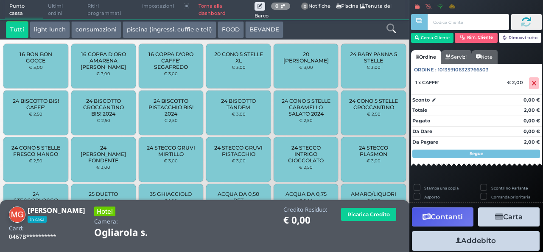
click at [397, 28] on div at bounding box center [391, 29] width 34 height 17
click at [389, 31] on icon at bounding box center [390, 28] width 9 height 9
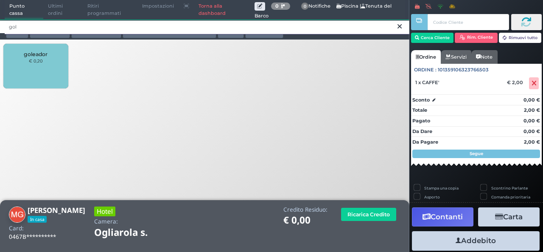
type input "gol"
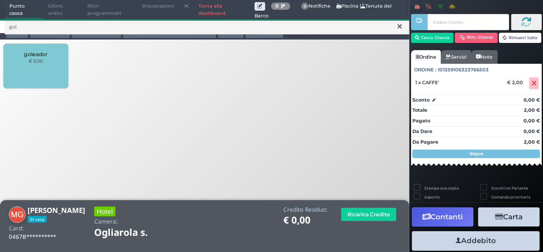
click at [24, 70] on div "goleador € 0,20" at bounding box center [35, 66] width 64 height 45
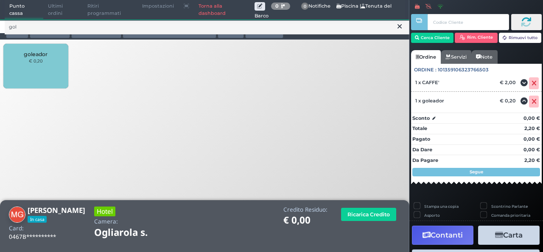
click at [66, 74] on div "goleador € 0,20" at bounding box center [35, 66] width 64 height 45
click at [55, 72] on div "goleador € 0,20" at bounding box center [35, 66] width 64 height 45
click at [44, 63] on div "goleador € 0,20" at bounding box center [35, 66] width 64 height 45
click at [45, 64] on div "goleador € 0,20" at bounding box center [35, 66] width 64 height 45
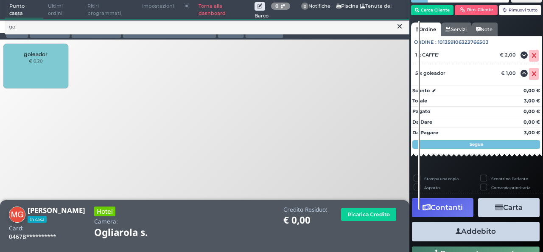
scroll to position [41, 0]
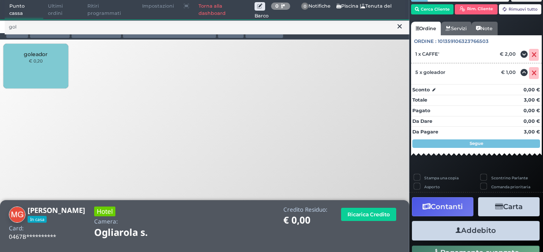
click at [479, 229] on button "Addebito" at bounding box center [476, 230] width 128 height 19
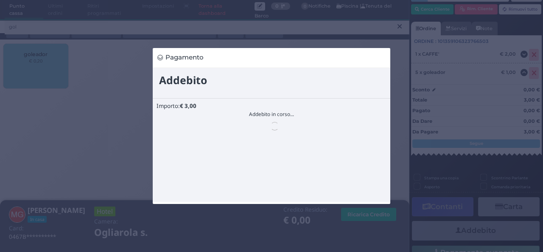
scroll to position [0, 0]
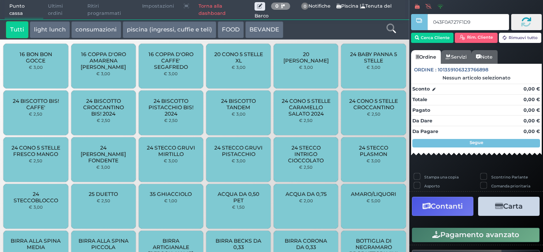
type input "043F0A727F1D95"
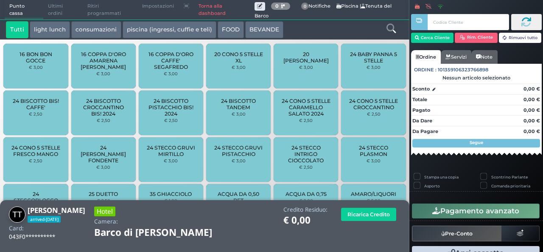
click at [389, 25] on icon at bounding box center [390, 28] width 9 height 9
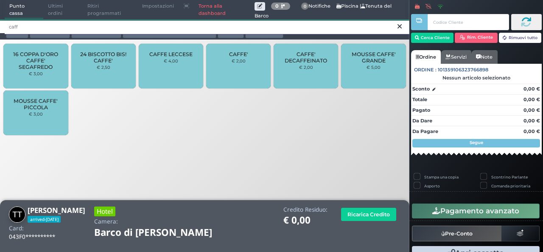
type input "caff"
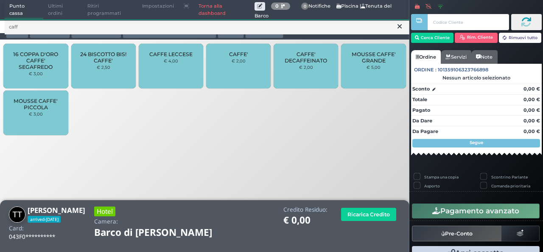
click at [239, 78] on div "CAFFE' € 2,00" at bounding box center [238, 66] width 64 height 45
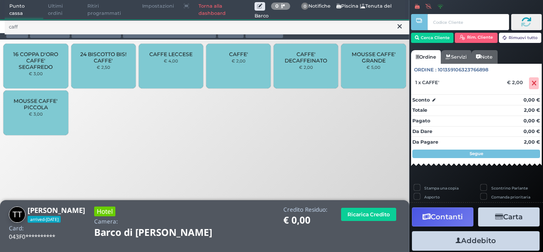
click at [399, 28] on icon at bounding box center [399, 26] width 4 height 8
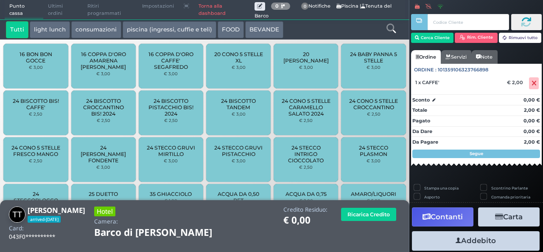
click at [391, 30] on icon at bounding box center [390, 28] width 9 height 9
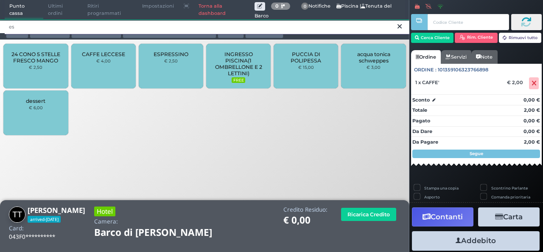
type input "es"
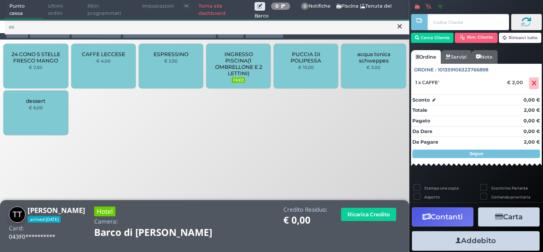
click at [169, 76] on div "ESPRESSINO € 2,50" at bounding box center [171, 66] width 64 height 45
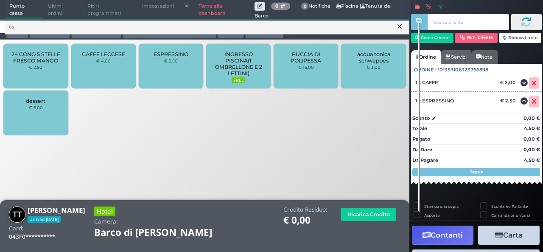
scroll to position [59, 0]
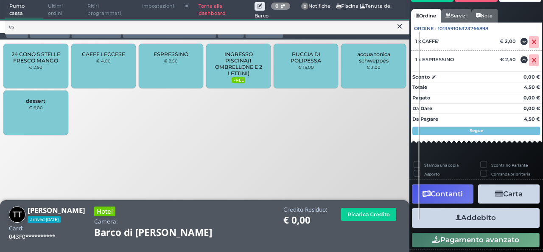
click at [477, 219] on button "Addebito" at bounding box center [476, 217] width 128 height 19
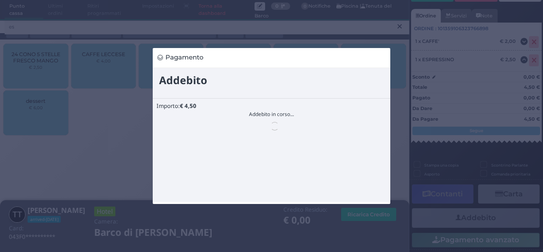
scroll to position [0, 0]
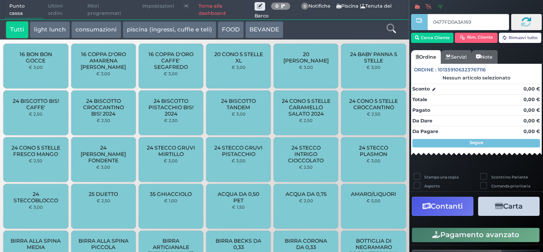
type input "0477FD0A3A1691"
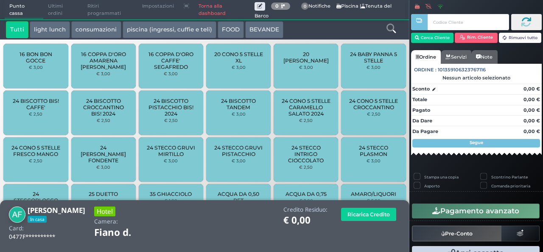
click at [390, 33] on link at bounding box center [390, 27] width 9 height 12
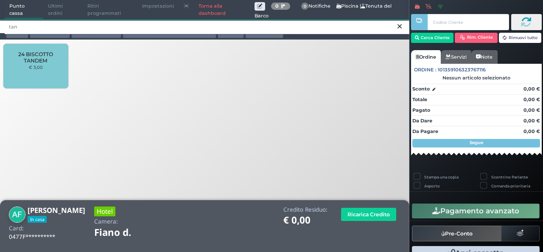
type input "tan"
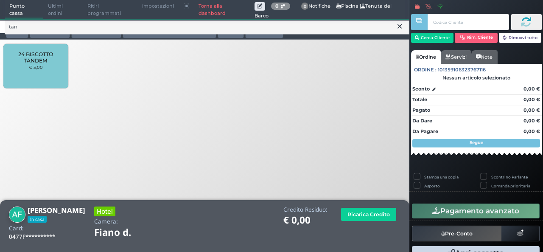
click at [31, 79] on div "24 BISCOTTO TANDEM € 3,00" at bounding box center [35, 66] width 64 height 45
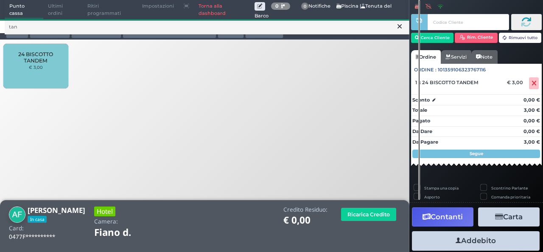
click at [398, 31] on button at bounding box center [400, 26] width 8 height 9
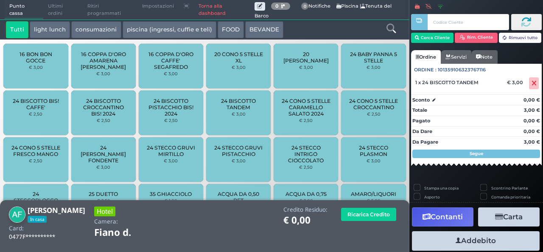
click at [389, 31] on icon at bounding box center [390, 28] width 9 height 9
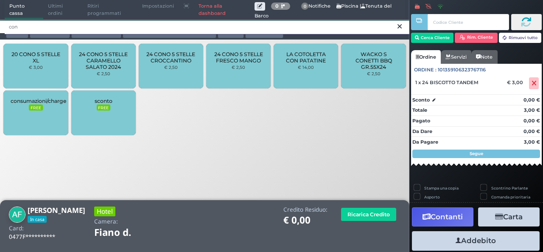
type input "con"
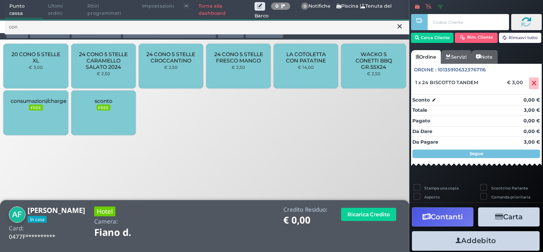
click at [249, 52] on span "24 CONO 5 STELLE FRESCO MANGO" at bounding box center [238, 57] width 50 height 13
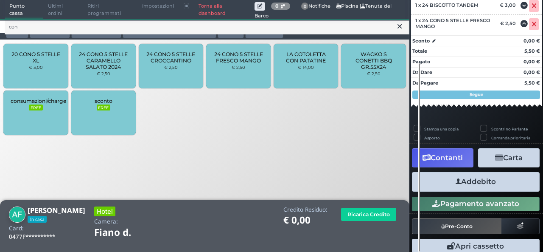
scroll to position [120, 0]
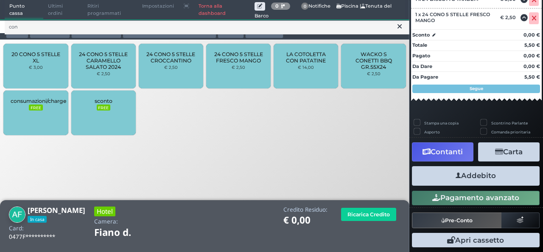
click at [490, 181] on button "Addebito" at bounding box center [476, 175] width 128 height 19
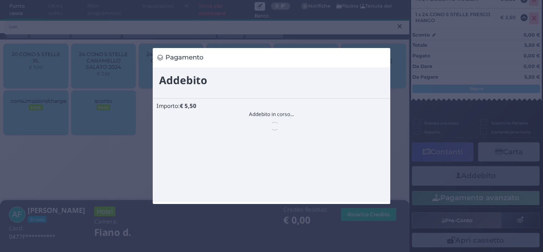
scroll to position [0, 0]
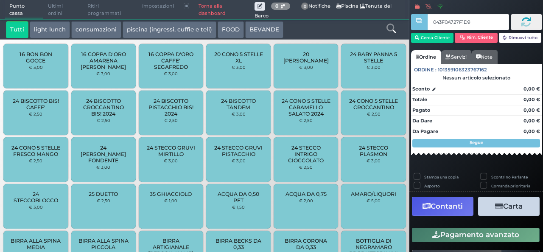
type input "043F0A727F1D95"
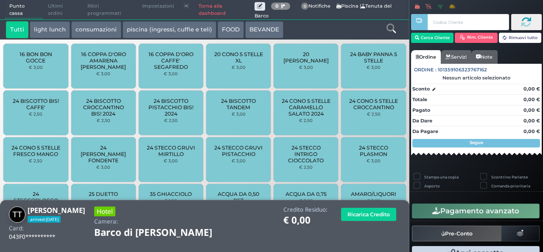
click at [394, 30] on icon at bounding box center [390, 28] width 9 height 9
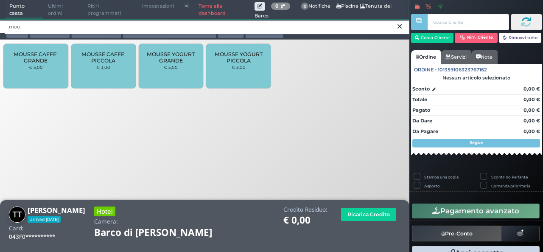
type input "mou"
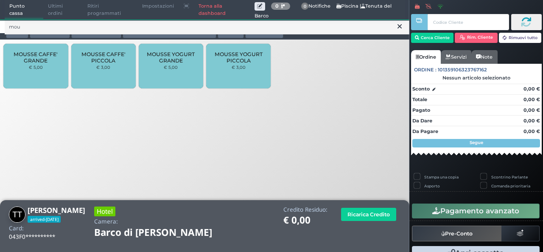
click at [12, 62] on span "MOUSSE CAFFE' GRANDE" at bounding box center [36, 57] width 50 height 13
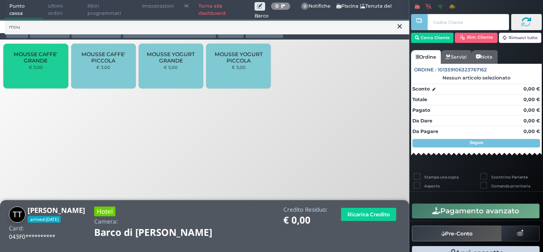
click at [367, 87] on div "MOUSSE CAFFE' GRANDE € 5,00 MOUSSE CAFFE' PICCOLA € 3,00 MOUSSE YOGURT GRANDE €…" at bounding box center [204, 67] width 409 height 51
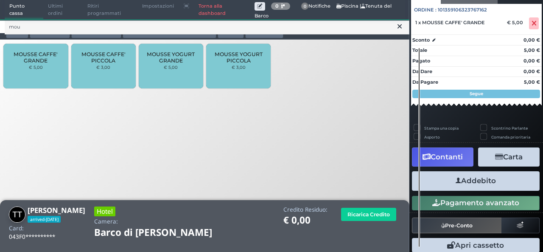
scroll to position [85, 0]
click at [474, 183] on button "Addebito" at bounding box center [476, 180] width 128 height 19
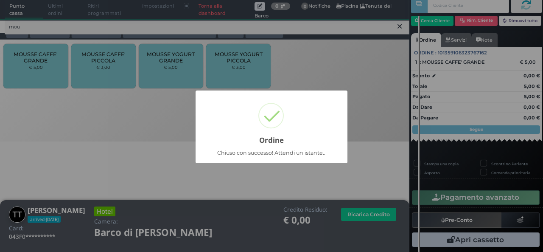
scroll to position [24, 0]
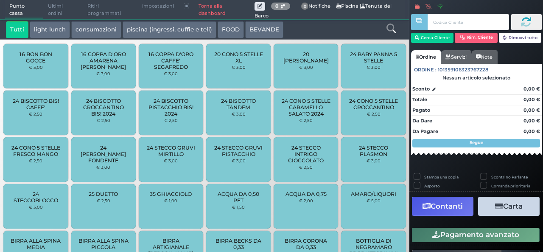
click at [390, 32] on icon at bounding box center [390, 28] width 9 height 9
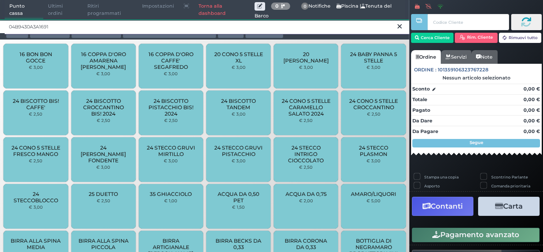
type input "04B9430A3A1691"
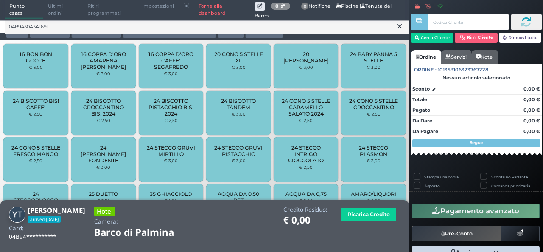
click at [399, 27] on icon at bounding box center [399, 26] width 4 height 8
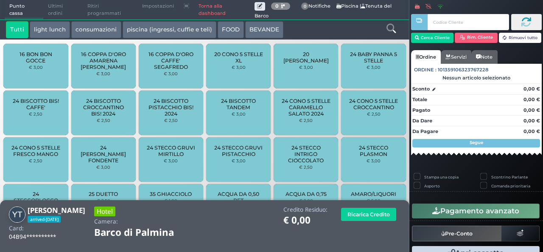
click at [388, 27] on icon at bounding box center [390, 28] width 9 height 9
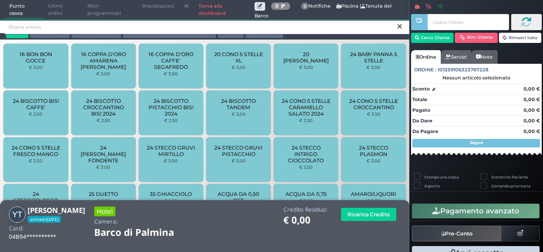
click at [389, 25] on input "search" at bounding box center [207, 27] width 405 height 15
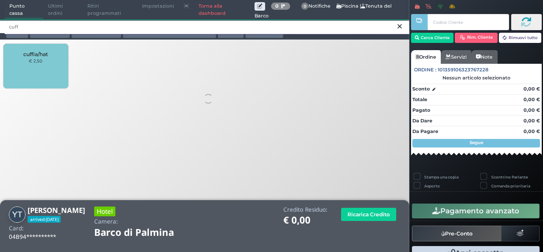
type input "cuff"
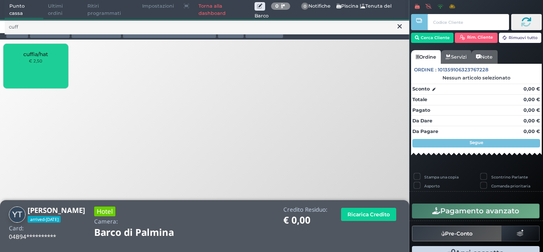
click at [42, 60] on small "€ 2,50" at bounding box center [36, 60] width 14 height 5
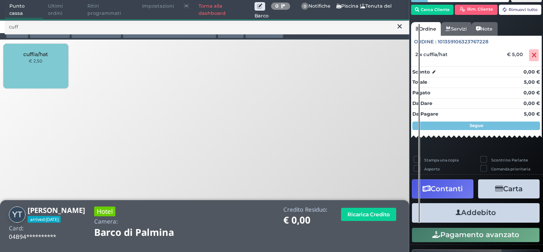
scroll to position [42, 0]
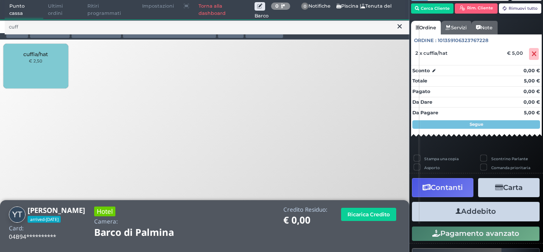
click at [472, 209] on button "Addebito" at bounding box center [476, 211] width 128 height 19
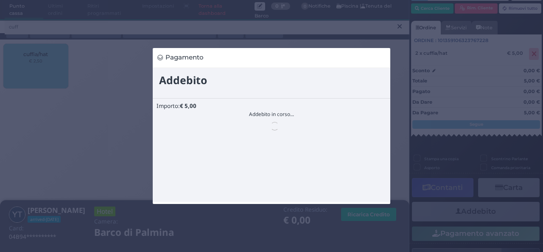
scroll to position [0, 0]
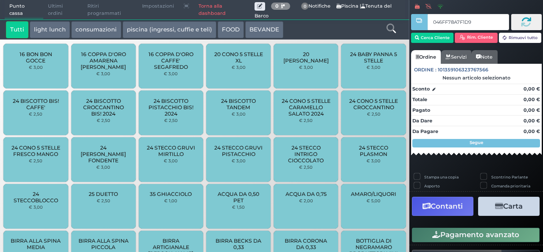
type input "046FF78A7F1D91"
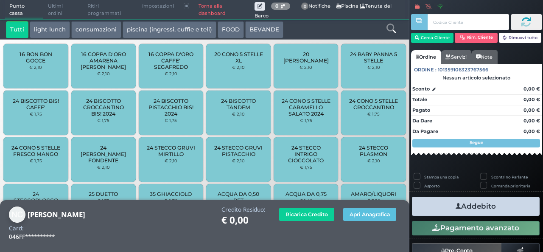
click at [389, 29] on icon at bounding box center [390, 28] width 9 height 9
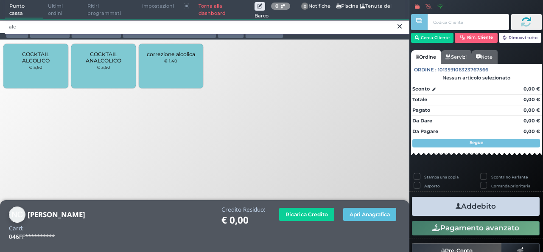
type input "alc"
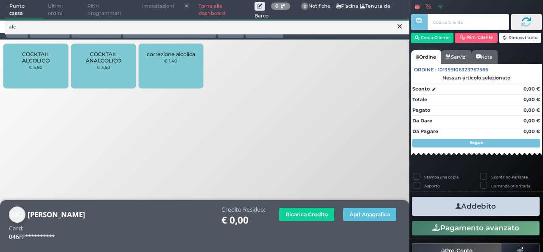
click at [43, 71] on div "COCKTAIL ALCOLICO € 5,60" at bounding box center [35, 66] width 64 height 45
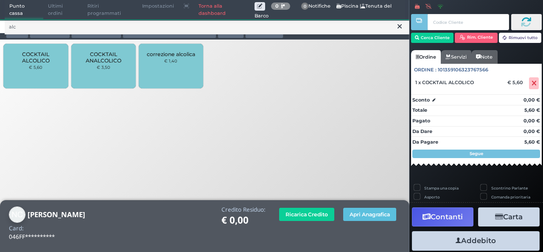
click at [43, 71] on div "COCKTAIL ALCOLICO € 5,60" at bounding box center [35, 66] width 64 height 45
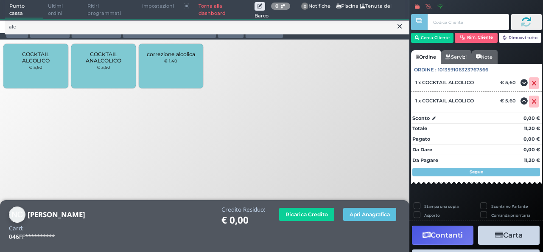
click at [43, 71] on div "COCKTAIL ALCOLICO € 5,60" at bounding box center [35, 66] width 64 height 45
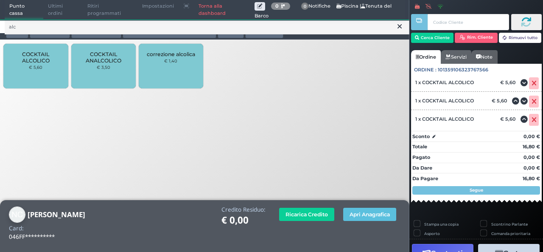
click at [43, 71] on div "COCKTAIL ALCOLICO € 5,60" at bounding box center [35, 66] width 64 height 45
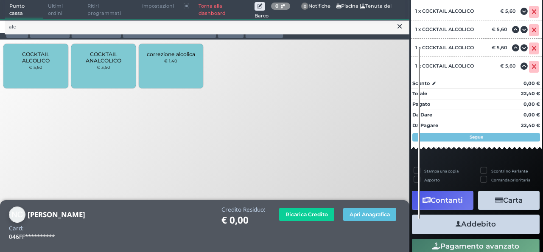
scroll to position [102, 0]
click at [448, 224] on button "Addebito" at bounding box center [476, 223] width 128 height 19
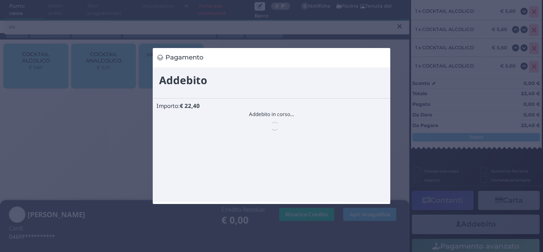
scroll to position [0, 0]
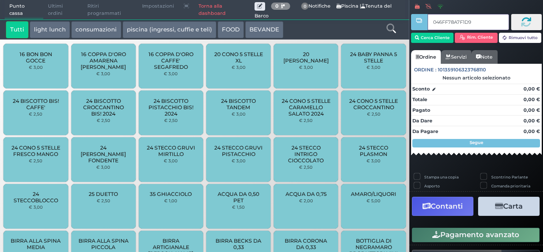
type input "046FF78A7F1D91"
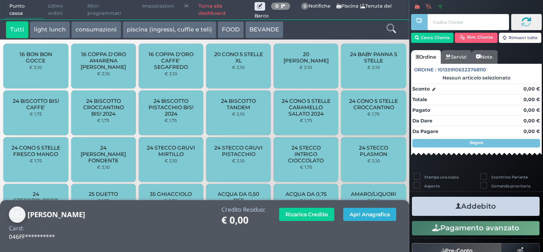
click at [389, 220] on button "Apri Anagrafica" at bounding box center [369, 213] width 53 height 13
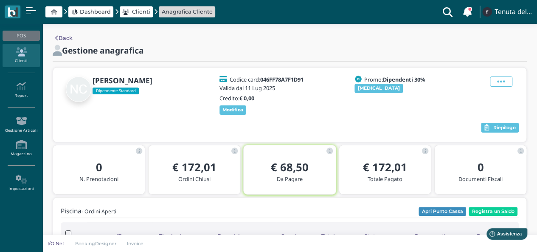
click at [57, 10] on icon at bounding box center [54, 12] width 6 height 6
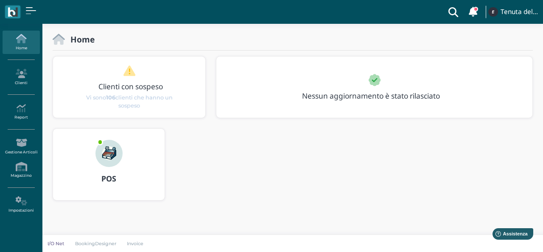
click at [31, 10] on link at bounding box center [31, 11] width 10 height 9
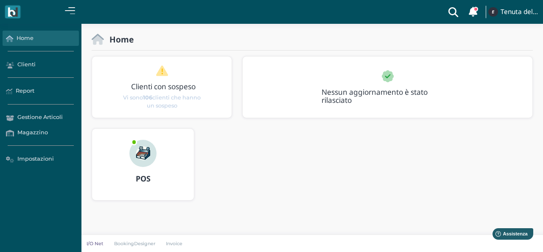
click at [39, 33] on link "Home" at bounding box center [41, 38] width 76 height 15
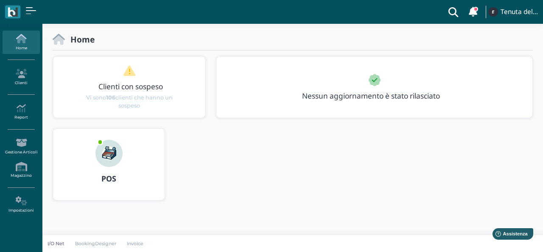
click at [28, 12] on link at bounding box center [31, 11] width 10 height 9
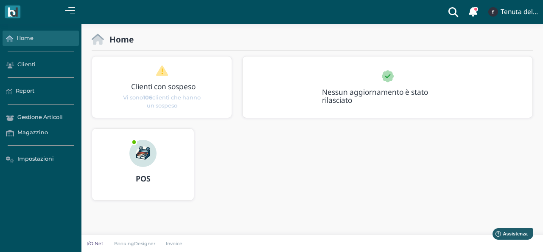
click at [67, 14] on link at bounding box center [70, 11] width 10 height 9
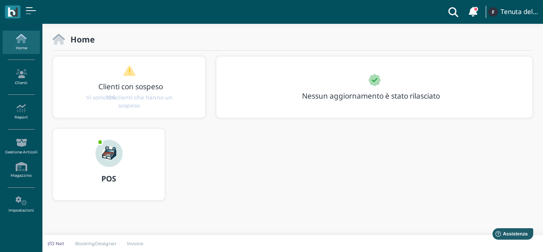
click at [29, 35] on icon at bounding box center [21, 38] width 37 height 9
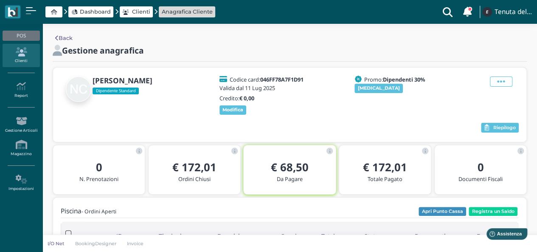
click at [58, 11] on span at bounding box center [53, 11] width 17 height 11
click at [76, 12] on icon at bounding box center [74, 12] width 6 height 6
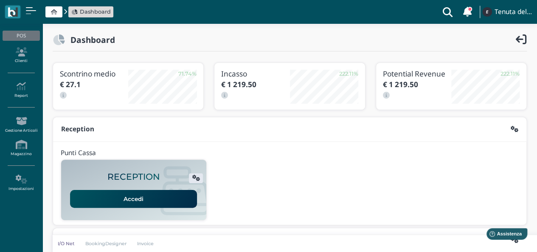
click at [76, 12] on icon at bounding box center [74, 12] width 6 height 6
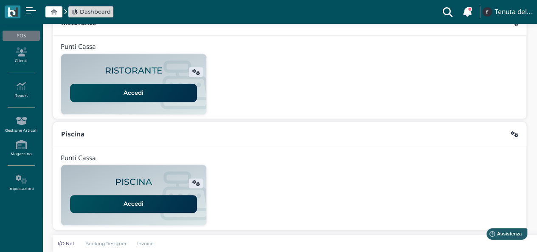
click at [123, 201] on link "Accedi" at bounding box center [133, 204] width 127 height 18
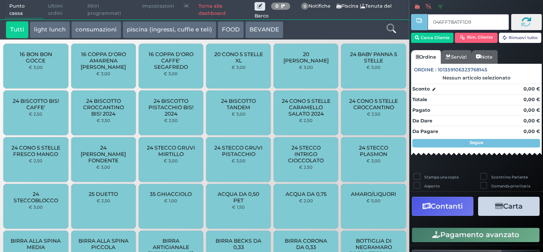
type input "046FF78A7F1D91"
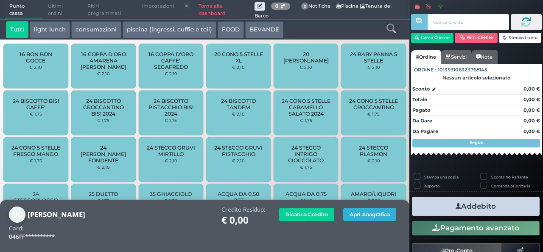
click at [375, 217] on button "Apri Anagrafica" at bounding box center [369, 213] width 53 height 13
click at [384, 215] on button "Apri Anagrafica" at bounding box center [369, 213] width 53 height 13
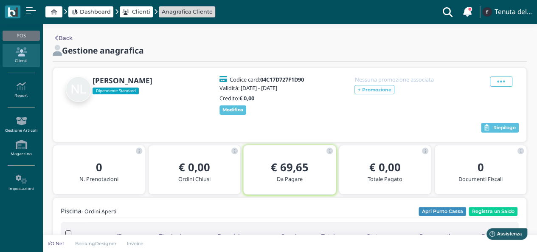
click at [293, 154] on div "€ 69,65 Da Pagare" at bounding box center [290, 173] width 92 height 39
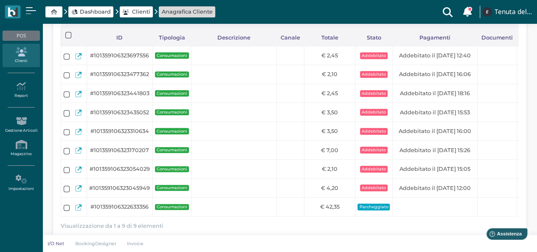
scroll to position [197, 0]
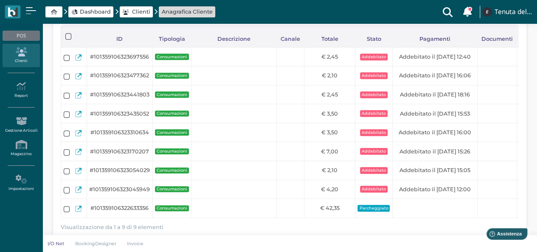
click at [51, 8] on span at bounding box center [53, 11] width 17 height 11
click at [54, 14] on icon at bounding box center [54, 12] width 6 height 6
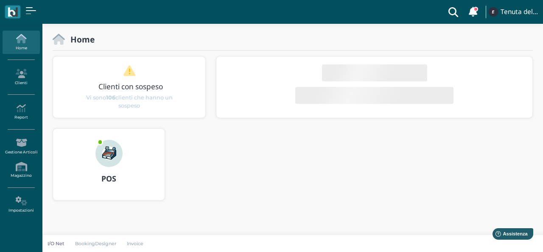
click at [108, 146] on img at bounding box center [108, 153] width 27 height 27
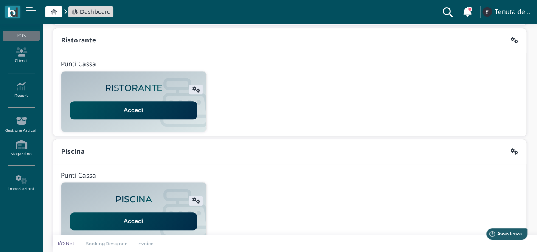
scroll to position [217, 0]
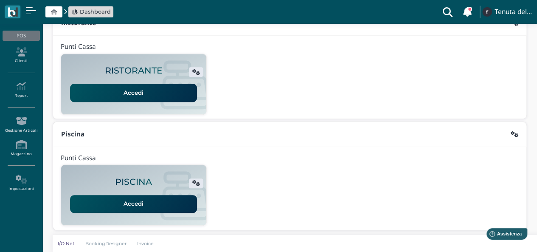
click at [119, 201] on link "Accedi" at bounding box center [133, 204] width 127 height 18
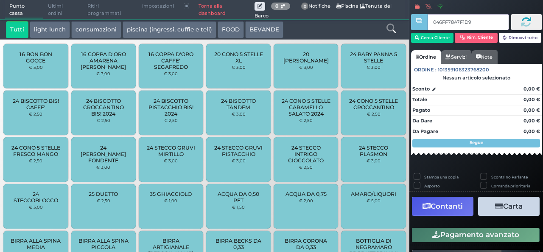
type input "046FF78A7F1D91"
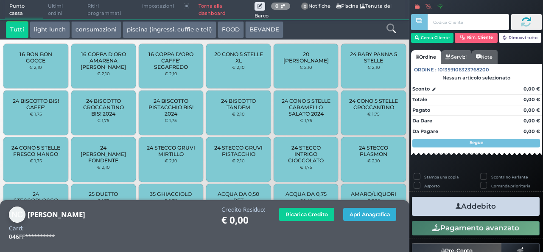
click at [364, 208] on button "Apri Anagrafica" at bounding box center [369, 213] width 53 height 13
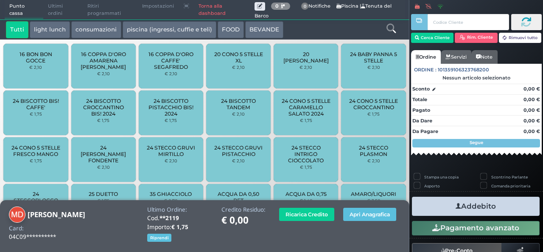
click at [389, 28] on icon at bounding box center [390, 28] width 9 height 9
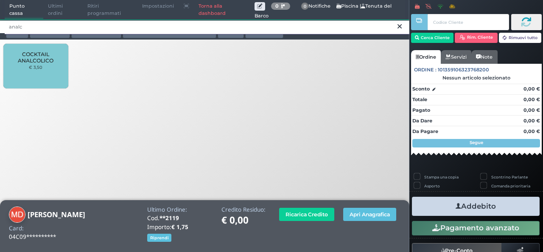
type input "analc"
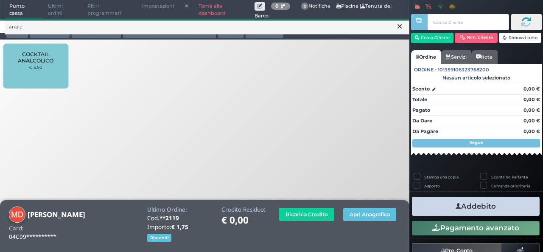
click at [45, 57] on span "COCKTAIL ANALCOLICO" at bounding box center [36, 57] width 50 height 13
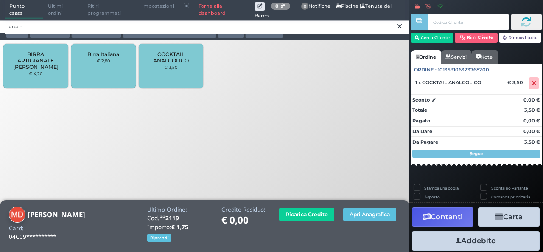
click at [404, 27] on input "analc" at bounding box center [207, 27] width 405 height 15
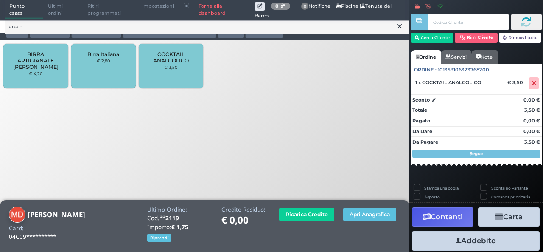
click at [399, 26] on icon at bounding box center [399, 26] width 4 height 8
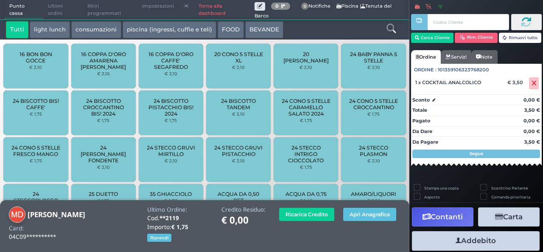
click at [393, 28] on icon at bounding box center [390, 28] width 9 height 9
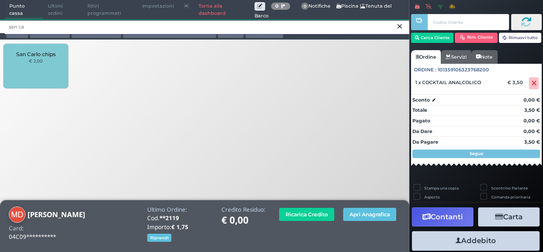
type input "san ca"
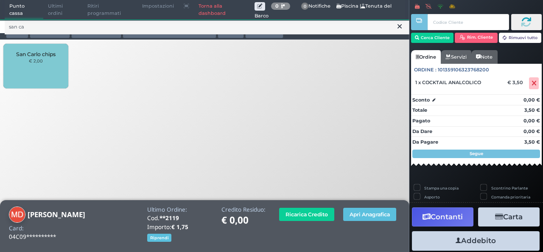
click at [51, 59] on div "San Carlo chips € 2,00" at bounding box center [35, 66] width 64 height 45
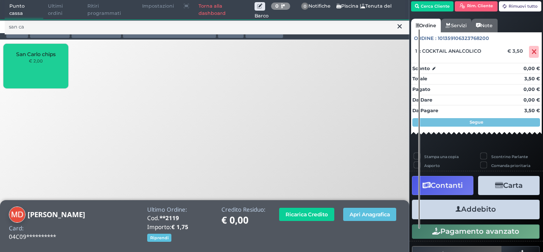
scroll to position [72, 0]
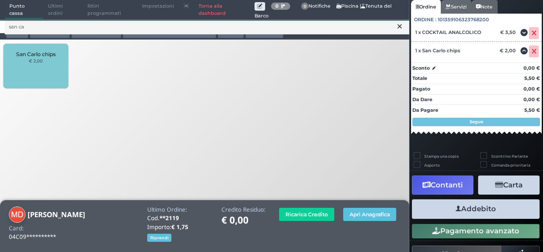
click at [478, 215] on button "Addebito" at bounding box center [476, 208] width 128 height 19
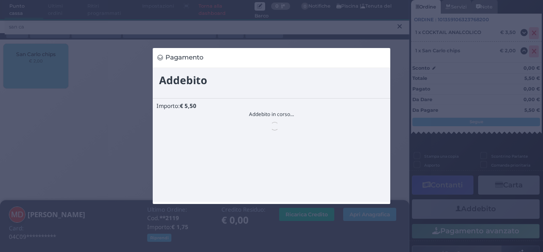
scroll to position [0, 0]
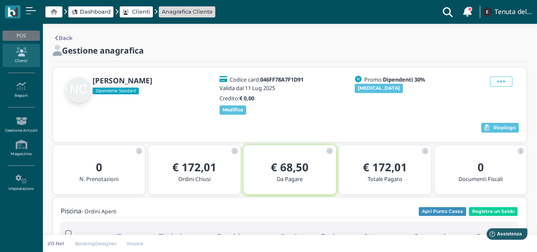
click at [48, 11] on span at bounding box center [53, 11] width 17 height 11
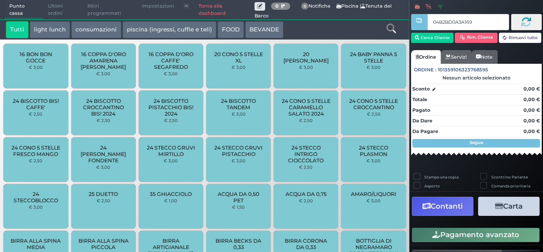
type input "04B2BD0A3A1695"
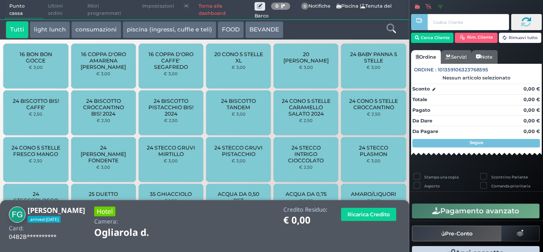
click at [392, 31] on icon at bounding box center [390, 28] width 9 height 9
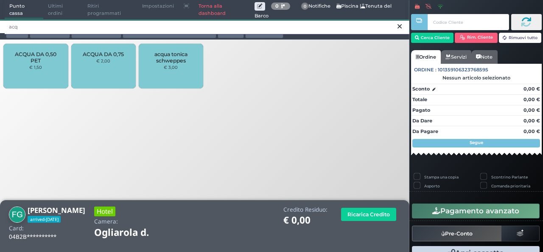
type input "acq"
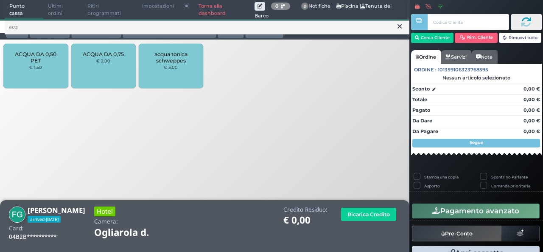
click at [39, 64] on div "ACQUA DA 0,50 PET € 1,50" at bounding box center [35, 66] width 64 height 45
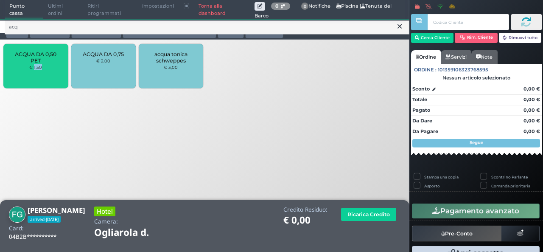
click at [39, 64] on div "ACQUA DA 0,50 PET € 1,50" at bounding box center [35, 66] width 64 height 45
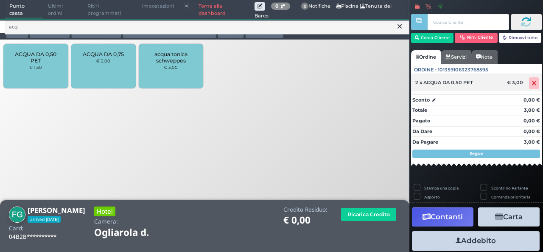
click at [530, 87] on span at bounding box center [534, 83] width 10 height 12
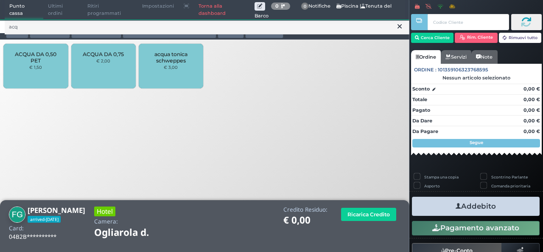
click at [18, 52] on span "ACQUA DA 0,50 PET" at bounding box center [36, 57] width 50 height 13
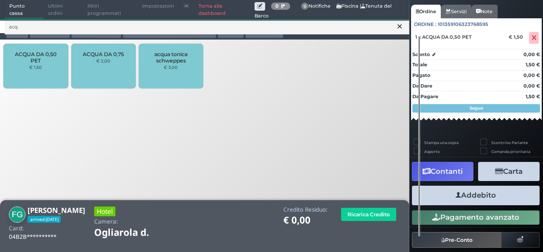
scroll to position [65, 0]
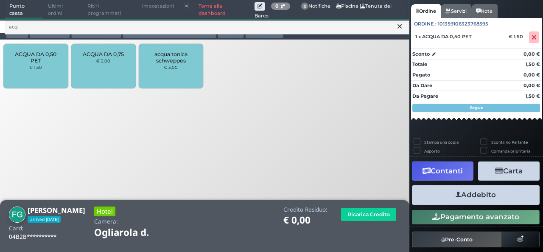
click at [487, 193] on button "Addebito" at bounding box center [476, 194] width 128 height 19
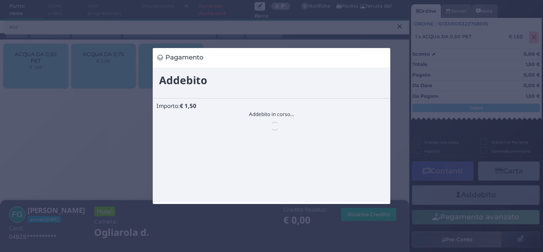
scroll to position [0, 0]
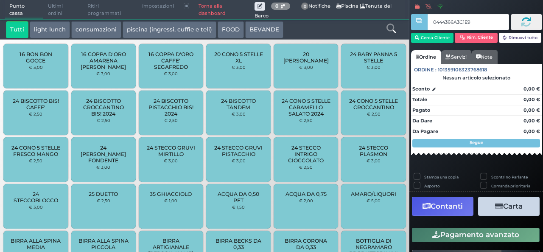
type input "0444366A3C1E90"
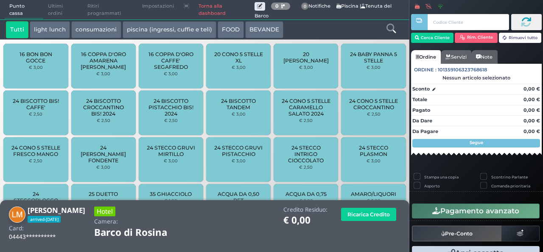
click at [388, 31] on icon at bounding box center [390, 28] width 9 height 9
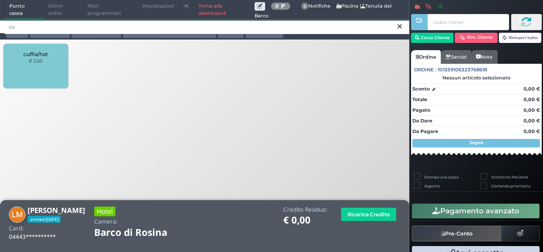
type input "cu"
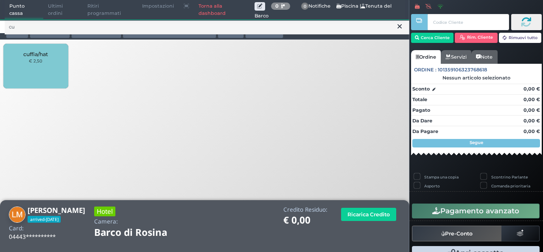
click at [34, 52] on span "cuffia/hat" at bounding box center [35, 54] width 25 height 6
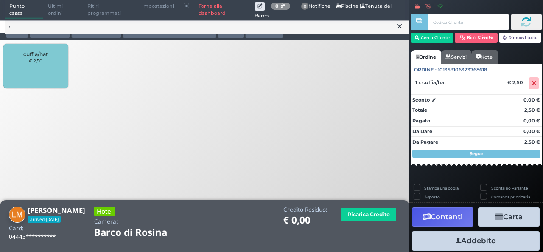
click at [400, 29] on icon at bounding box center [399, 26] width 4 height 8
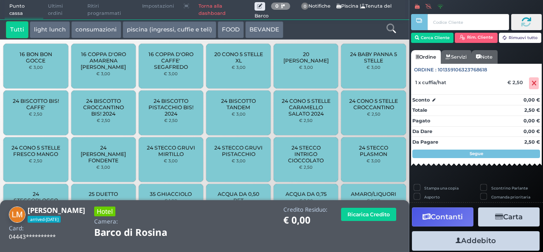
click at [389, 34] on div at bounding box center [391, 29] width 34 height 17
click at [392, 26] on icon at bounding box center [390, 28] width 9 height 9
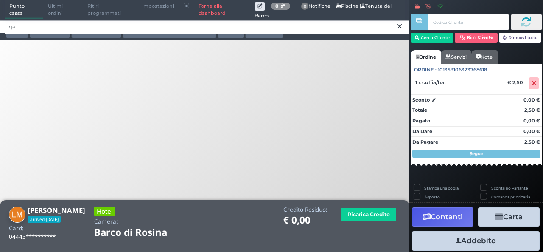
type input "q"
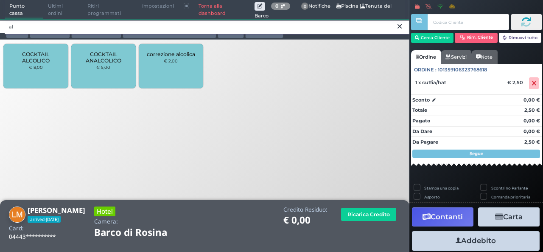
click at [388, 21] on input "al" at bounding box center [207, 27] width 405 height 15
type input "alc"
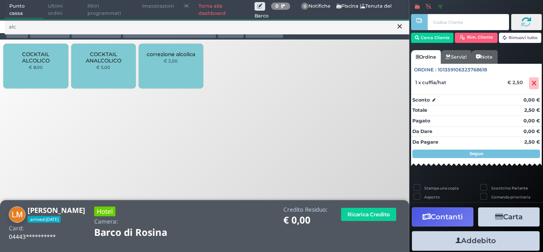
click at [31, 66] on small "€ 8,00" at bounding box center [36, 66] width 14 height 5
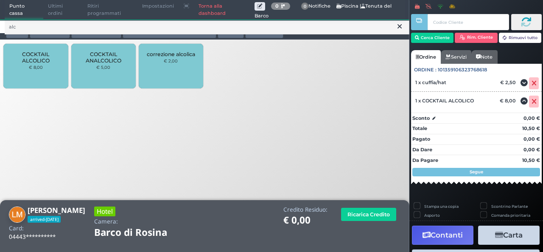
click at [30, 68] on small "€ 8,00" at bounding box center [36, 66] width 14 height 5
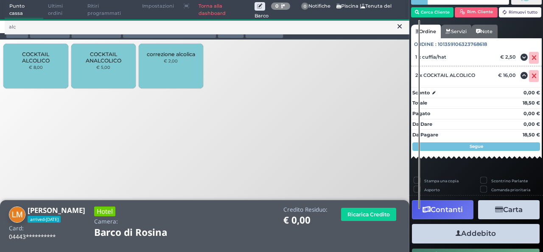
scroll to position [40, 0]
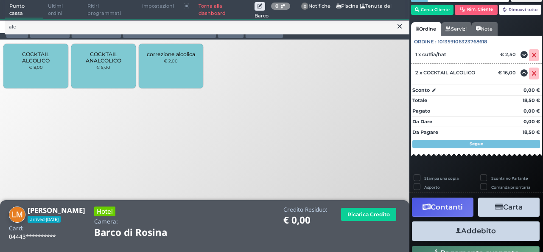
click at [472, 230] on button "Addebito" at bounding box center [476, 230] width 128 height 19
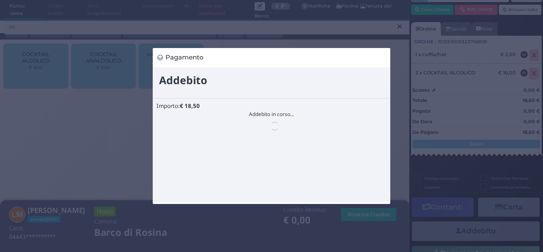
scroll to position [0, 0]
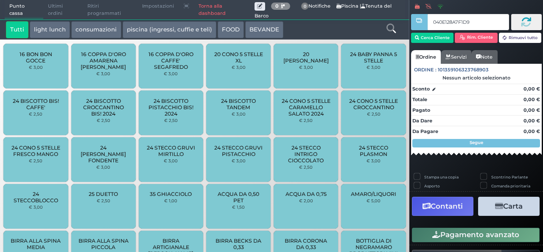
type input "040E128A7F1D95"
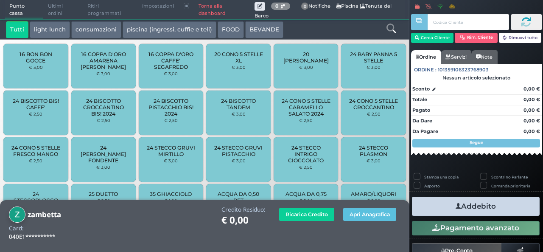
click at [390, 29] on icon at bounding box center [390, 28] width 9 height 9
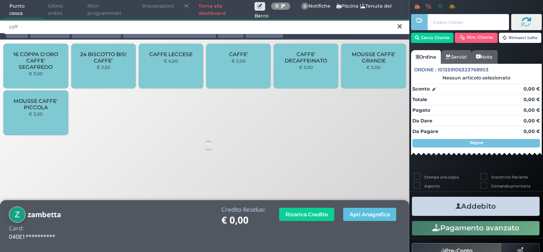
type input "caff"
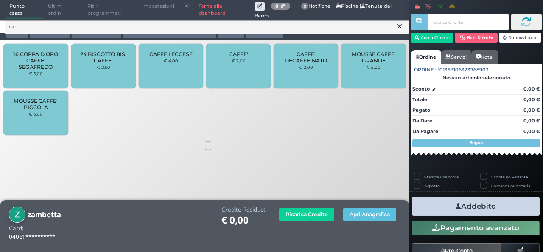
click at [246, 58] on div "CAFFE' € 2,00" at bounding box center [238, 66] width 64 height 45
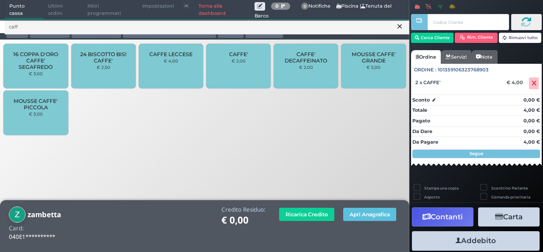
click at [244, 56] on span "CAFFE'" at bounding box center [238, 54] width 19 height 6
click at [242, 53] on span "CAFFE'" at bounding box center [238, 54] width 19 height 6
click at [247, 65] on div "CAFFE' € 2,00" at bounding box center [238, 66] width 64 height 45
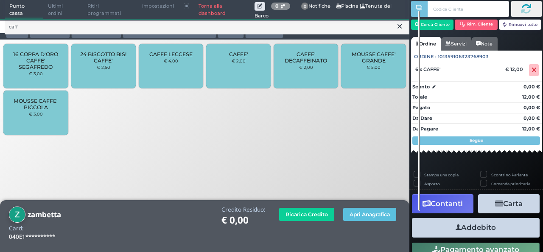
scroll to position [19, 0]
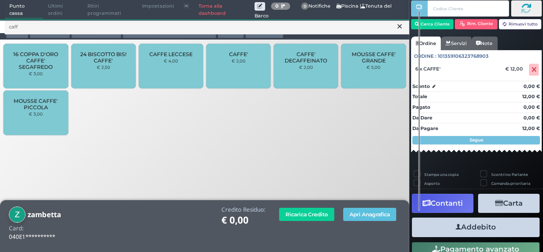
click at [499, 232] on button "Addebito" at bounding box center [476, 226] width 128 height 19
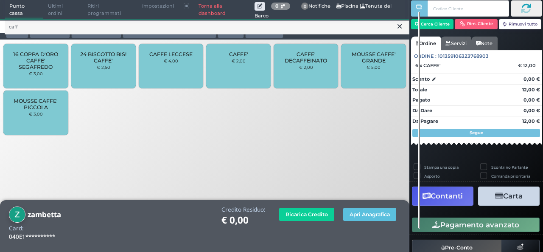
click at [499, 210] on div "Stampa una copia Scontrino Parlante Asporto Comanda prioritaria Contanti Carta …" at bounding box center [476, 219] width 134 height 113
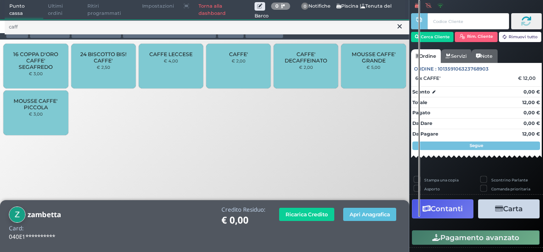
scroll to position [0, 0]
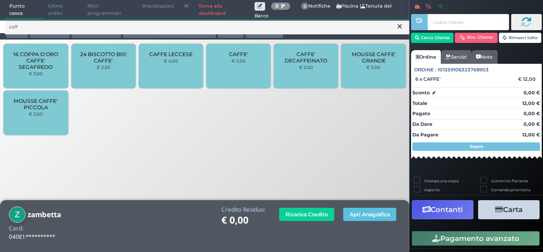
click at [48, 11] on span "Ultimi ordini" at bounding box center [62, 9] width 39 height 19
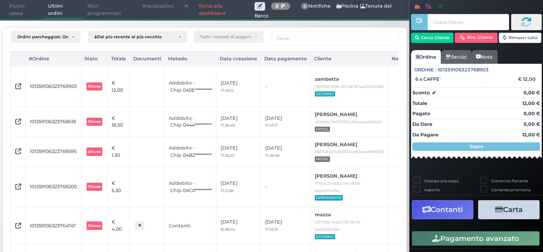
click at [20, 16] on span "Punto cassa" at bounding box center [24, 9] width 39 height 19
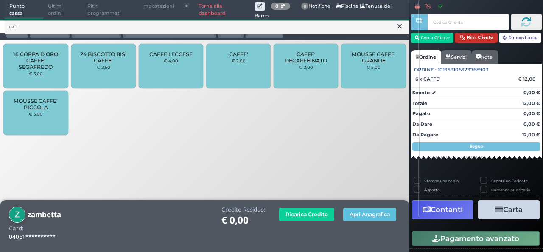
click at [466, 39] on button "Rim. Cliente" at bounding box center [476, 38] width 43 height 10
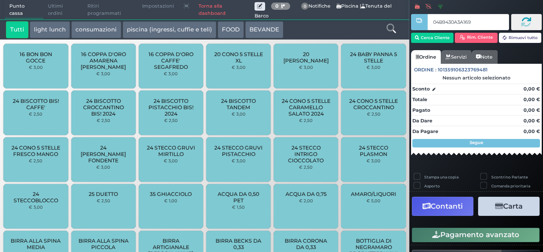
type input "04B9430A3A1691"
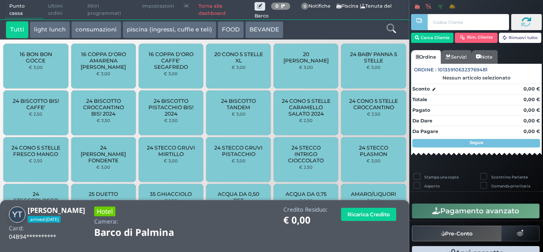
click at [389, 33] on icon at bounding box center [390, 28] width 9 height 9
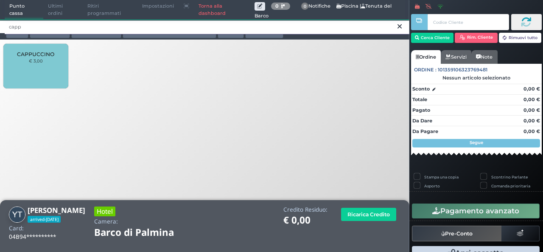
type input "capp"
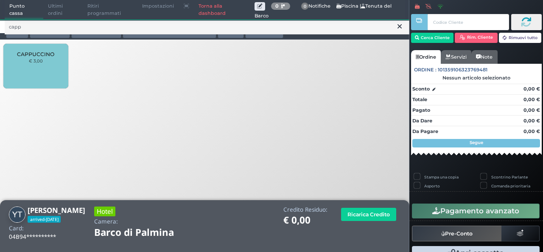
click at [7, 67] on div "CAPPUCCINO € 3,00" at bounding box center [35, 66] width 64 height 45
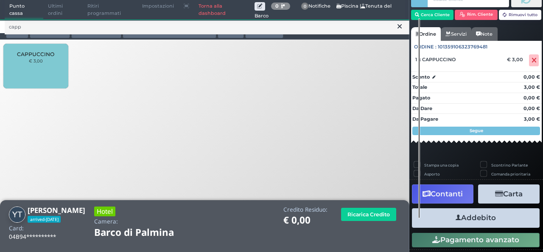
scroll to position [34, 0]
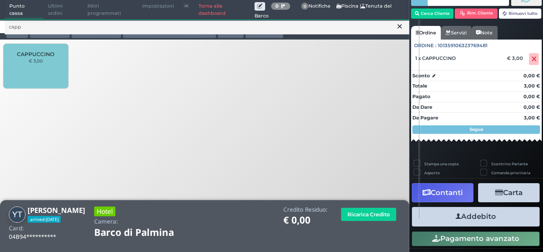
click at [473, 216] on button "Addebito" at bounding box center [476, 216] width 128 height 19
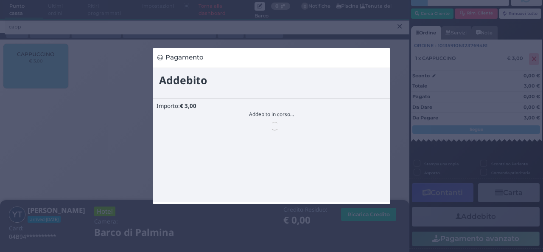
scroll to position [0, 0]
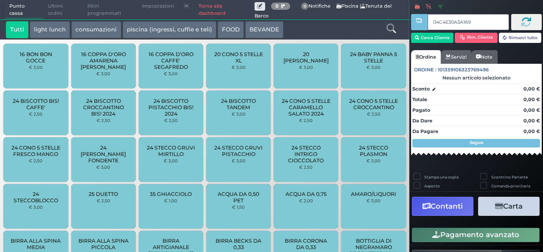
type input "04C4E30A3A1691"
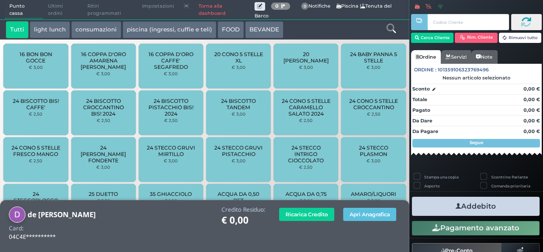
click at [394, 29] on icon at bounding box center [390, 28] width 9 height 9
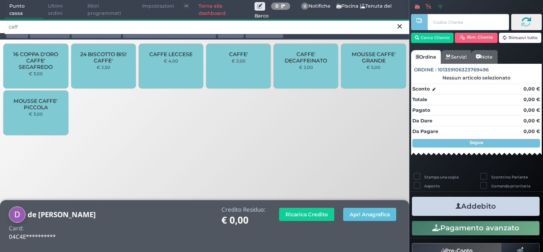
type input "caff"
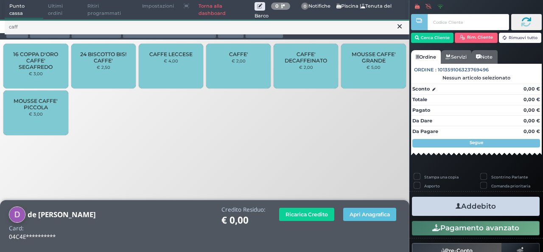
click at [230, 64] on div "CAFFE' € 2,00" at bounding box center [238, 66] width 64 height 45
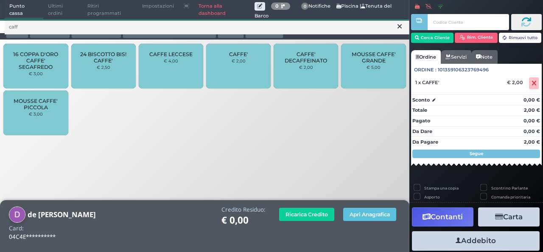
click at [230, 64] on div "CAFFE' € 2,00" at bounding box center [238, 66] width 64 height 45
click at [242, 68] on div "CAFFE' € 2,00" at bounding box center [238, 66] width 64 height 45
click at [242, 70] on div "CAFFE' € 2,00" at bounding box center [238, 66] width 64 height 45
click at [399, 31] on button at bounding box center [400, 26] width 8 height 9
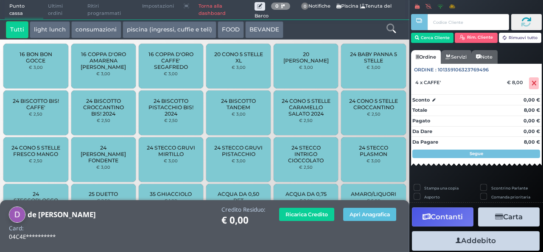
click at [391, 30] on icon at bounding box center [390, 28] width 9 height 9
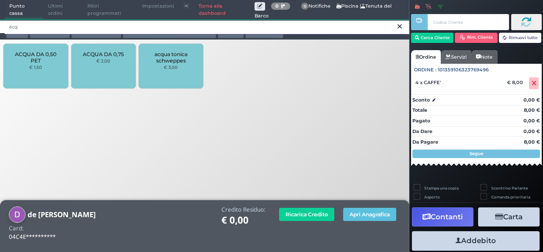
type input "acq"
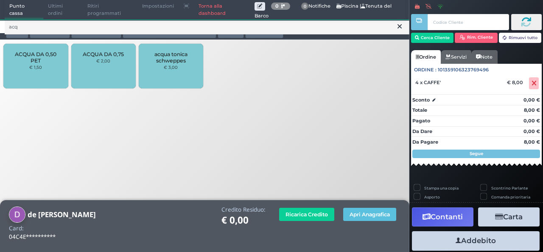
click at [43, 79] on div "ACQUA DA 0,50 PET € 1,50" at bounding box center [35, 66] width 64 height 45
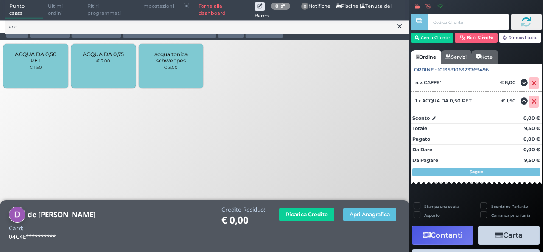
click at [42, 78] on div "ACQUA DA 0,50 PET € 1,50" at bounding box center [35, 66] width 64 height 45
click at [400, 27] on icon at bounding box center [399, 26] width 4 height 8
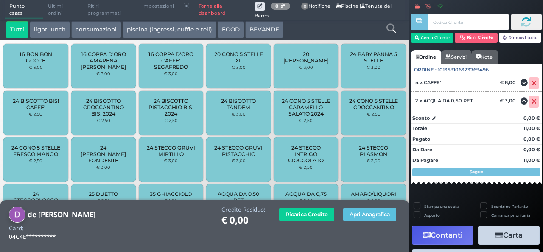
click at [389, 28] on icon at bounding box center [390, 28] width 9 height 9
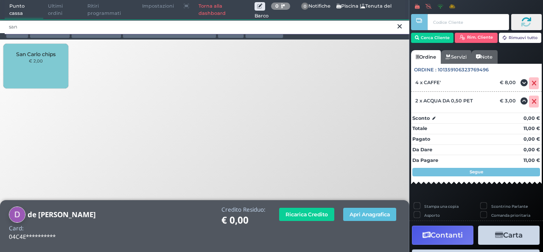
type input "san"
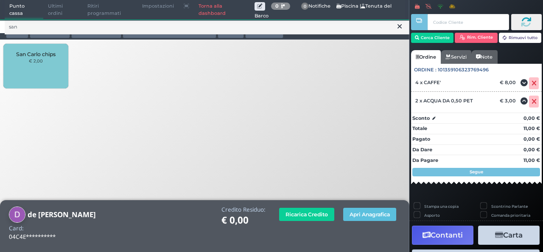
click at [21, 79] on div "San Carlo chips € 2,00" at bounding box center [35, 66] width 64 height 45
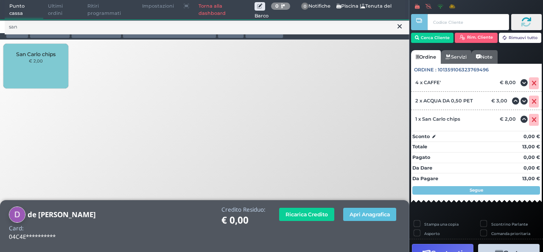
click at [399, 31] on button at bounding box center [400, 26] width 8 height 9
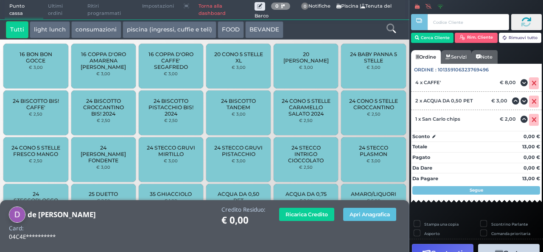
click at [391, 29] on icon at bounding box center [390, 28] width 9 height 9
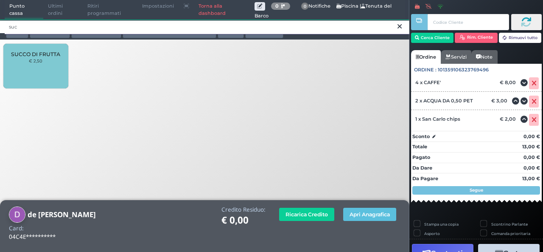
type input "suc"
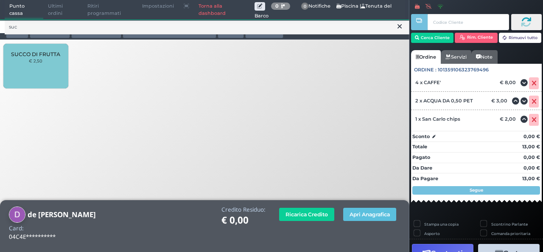
click at [29, 78] on div "SUCCO DI FRUTTA € 2,50" at bounding box center [35, 66] width 64 height 45
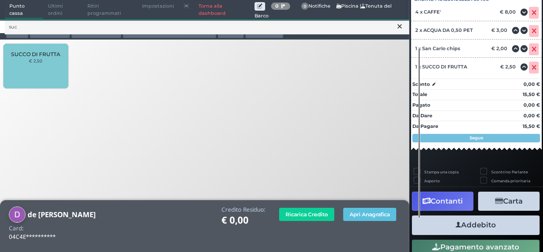
scroll to position [101, 0]
click at [464, 223] on button "Addebito" at bounding box center [476, 224] width 128 height 19
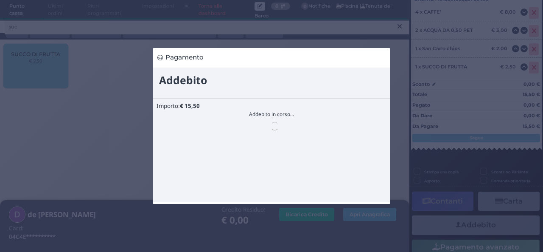
scroll to position [0, 0]
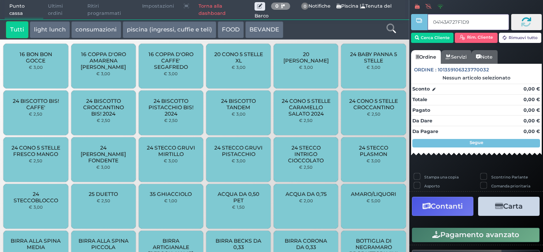
type input "04143A727F1D95"
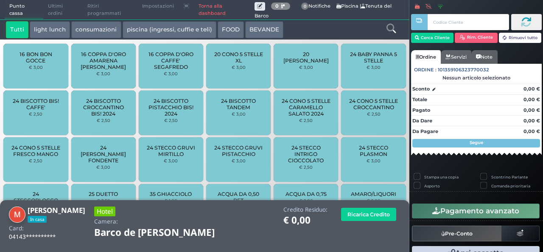
click at [395, 33] on icon at bounding box center [390, 28] width 9 height 9
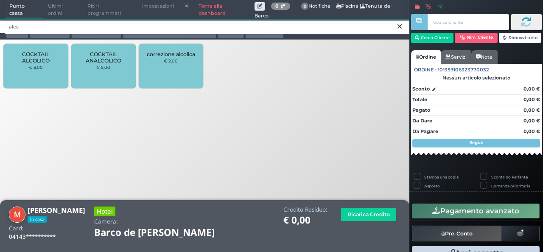
type input "alco"
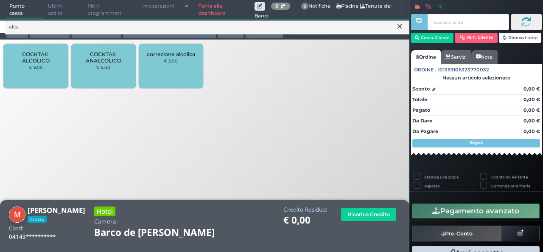
click at [45, 63] on span "COCKTAIL ALCOLICO" at bounding box center [36, 57] width 50 height 13
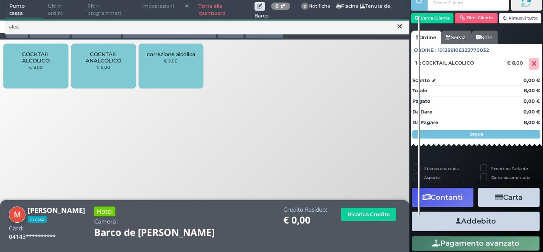
scroll to position [28, 0]
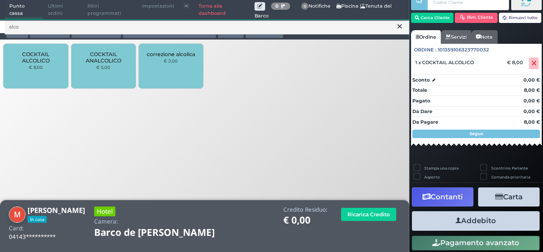
click at [43, 63] on span "COCKTAIL ALCOLICO" at bounding box center [36, 57] width 50 height 13
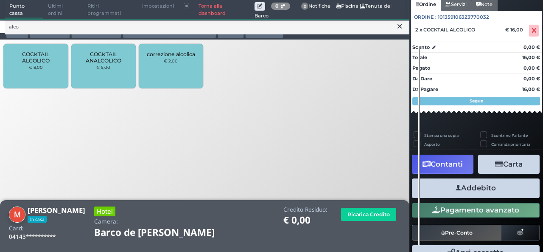
scroll to position [82, 0]
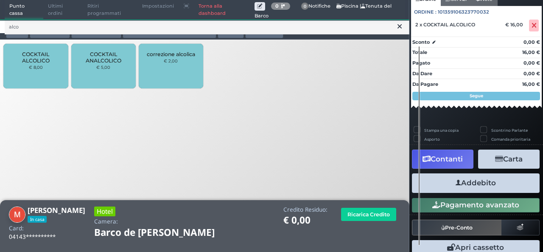
click at [478, 179] on button "Addebito" at bounding box center [476, 182] width 128 height 19
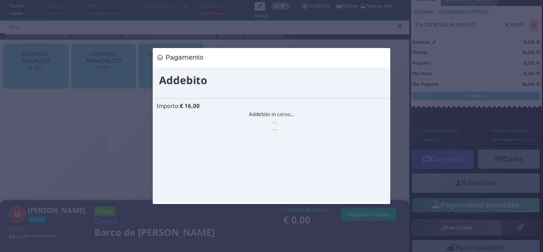
scroll to position [0, 0]
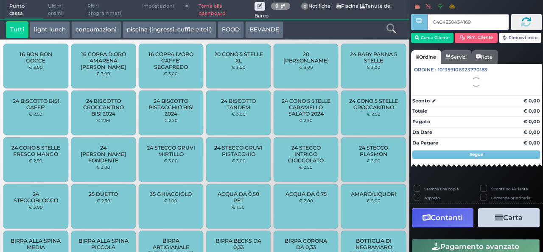
type input "04C4E30A3A1691"
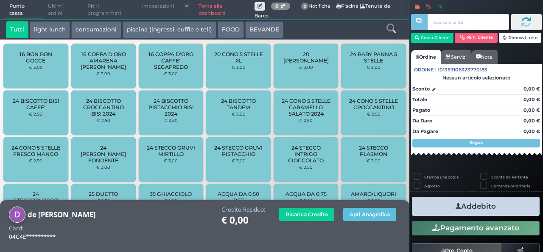
click at [395, 28] on icon at bounding box center [390, 28] width 9 height 9
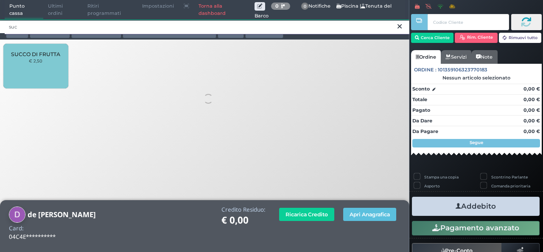
type input "suc"
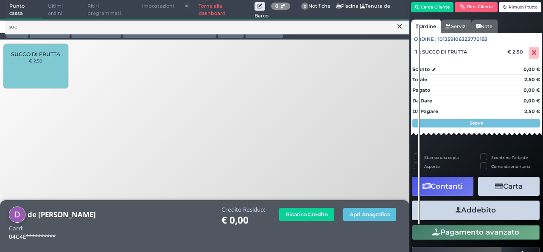
scroll to position [44, 0]
click at [493, 209] on button "Addebito" at bounding box center [476, 209] width 128 height 19
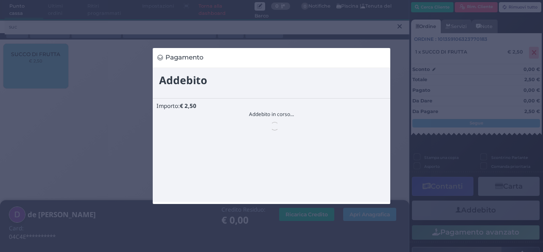
scroll to position [0, 0]
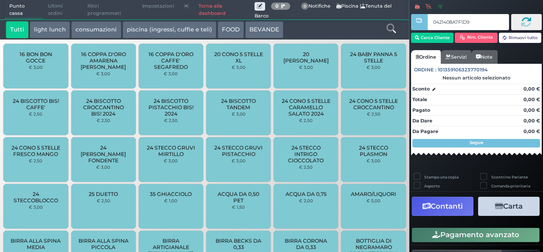
type input "0421408A7F1D95"
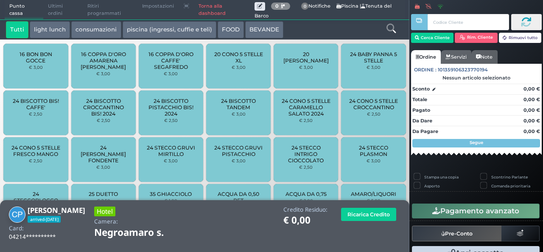
click at [385, 32] on div at bounding box center [391, 29] width 34 height 17
click at [396, 30] on div at bounding box center [391, 29] width 34 height 17
click at [390, 30] on icon at bounding box center [390, 28] width 9 height 9
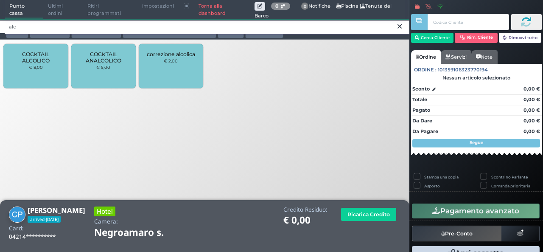
type input "alc"
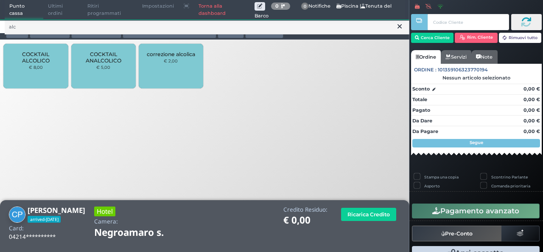
click at [37, 72] on div "COCKTAIL ALCOLICO € 8,00" at bounding box center [35, 66] width 64 height 45
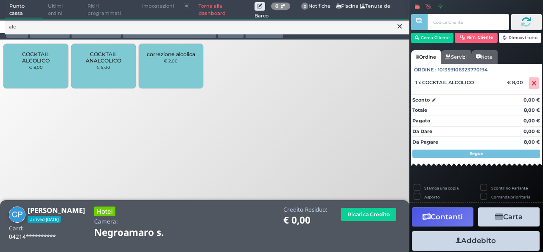
click at [50, 69] on div "COCKTAIL ALCOLICO € 8,00" at bounding box center [35, 66] width 64 height 45
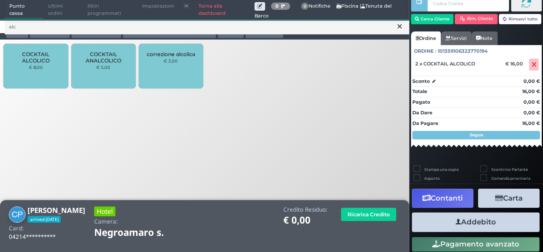
click at [468, 224] on button "Addebito" at bounding box center [476, 221] width 128 height 19
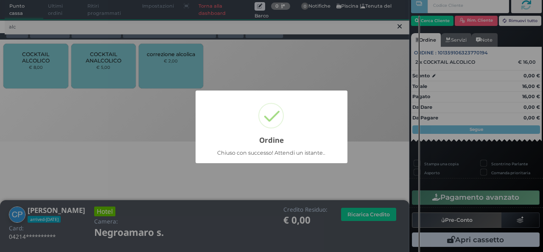
scroll to position [24, 0]
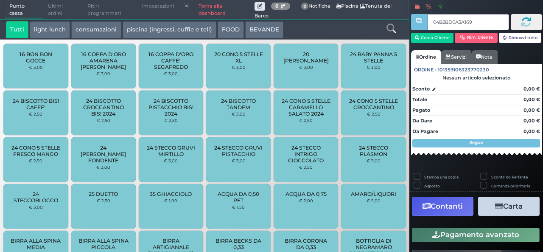
type input "04B2BD0A3A1695"
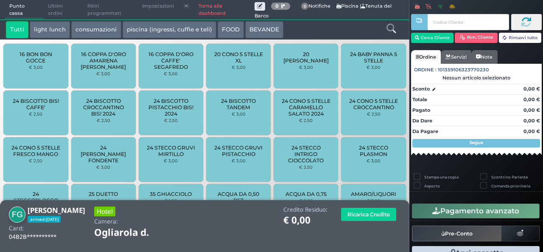
click at [392, 28] on icon at bounding box center [390, 28] width 9 height 9
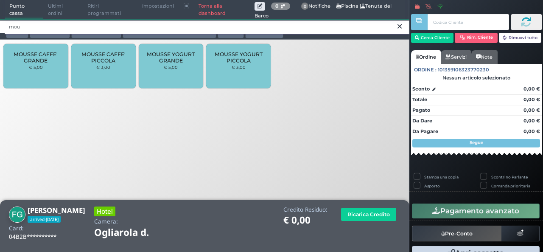
type input "mou"
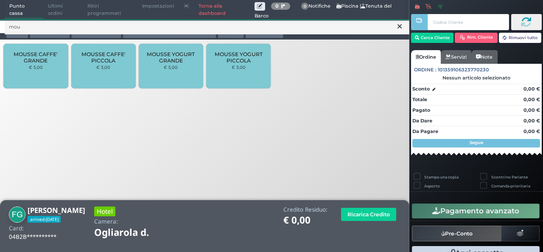
click at [110, 64] on div "MOUSSE CAFFE' PICCOLA € 3,00" at bounding box center [103, 66] width 64 height 45
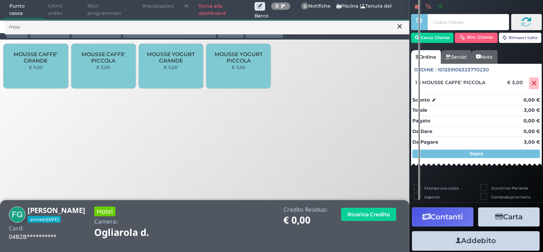
click at [397, 28] on icon at bounding box center [399, 26] width 4 height 8
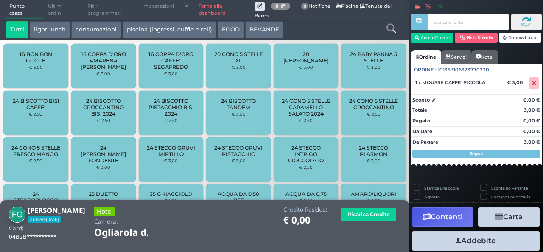
click at [392, 28] on icon at bounding box center [390, 28] width 9 height 9
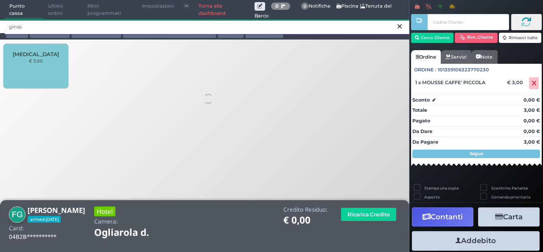
type input "ginse"
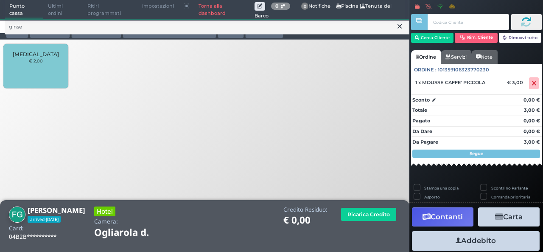
click at [0, 78] on div "[MEDICAL_DATA] € 2,00" at bounding box center [204, 67] width 409 height 51
click at [27, 69] on div "GINSENG € 2,00" at bounding box center [35, 66] width 64 height 45
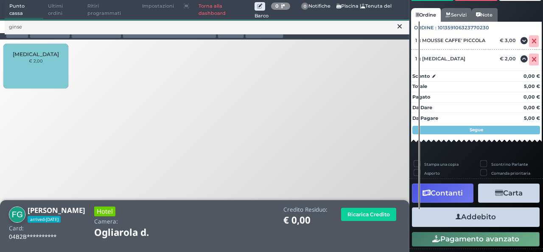
scroll to position [60, 0]
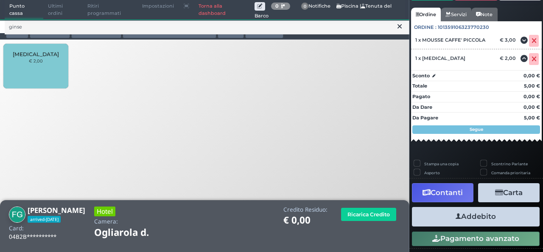
click at [461, 215] on button "Addebito" at bounding box center [476, 216] width 128 height 19
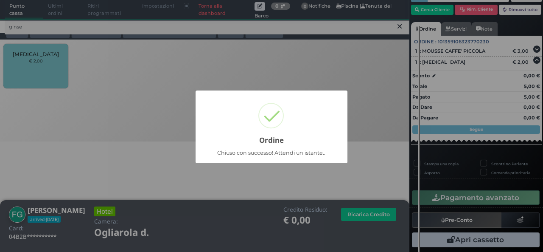
scroll to position [40, 0]
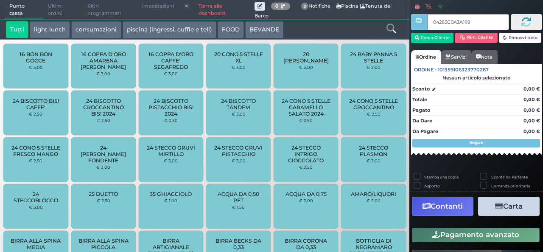
type input "04265C0A3A1691"
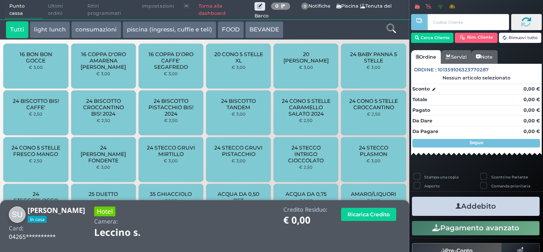
click at [392, 31] on icon at bounding box center [390, 28] width 9 height 9
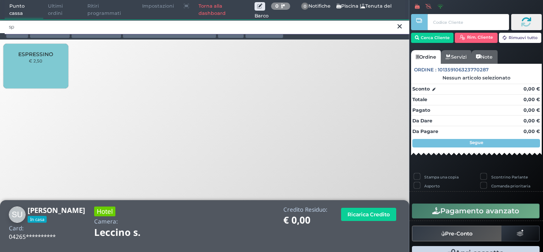
type input "s"
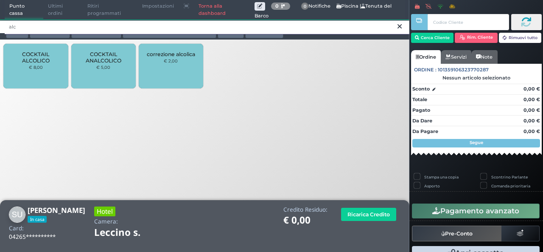
type input "alc"
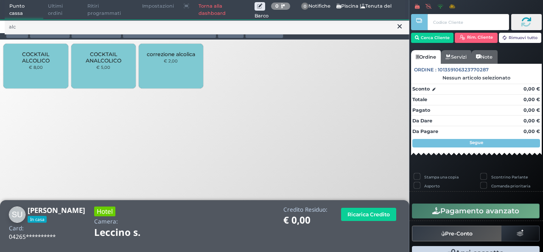
click at [47, 62] on span "COCKTAIL ALCOLICO" at bounding box center [36, 57] width 50 height 13
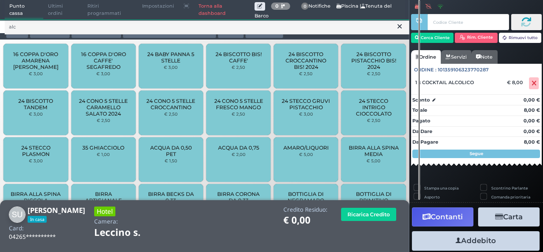
click at [399, 28] on icon at bounding box center [399, 26] width 4 height 8
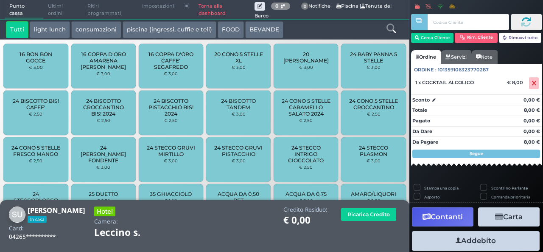
click at [393, 30] on icon at bounding box center [390, 28] width 9 height 9
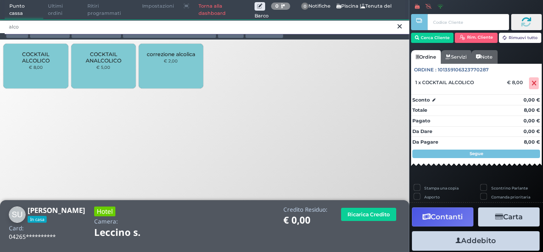
type input "alco"
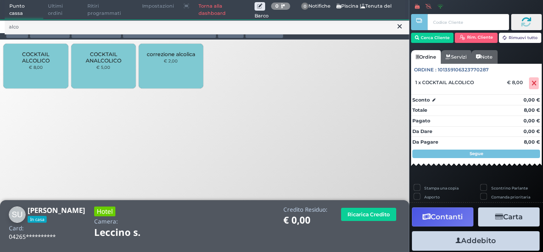
click at [16, 68] on div "COCKTAIL ALCOLICO € 8,00" at bounding box center [35, 66] width 64 height 45
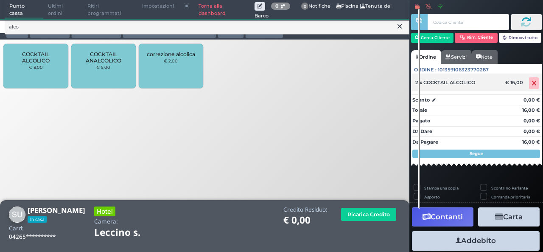
scroll to position [82, 0]
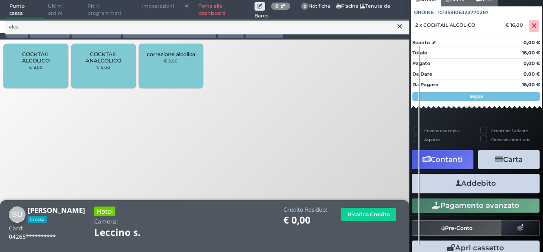
click at [476, 192] on button "Addebito" at bounding box center [476, 183] width 128 height 19
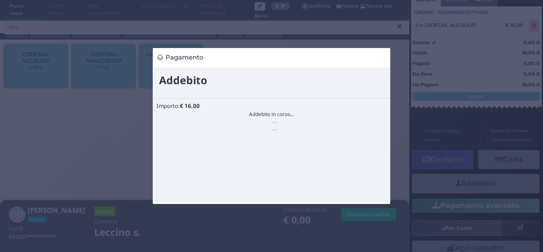
scroll to position [0, 0]
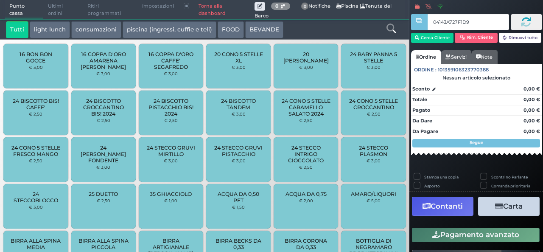
type input "04143A727F1D95"
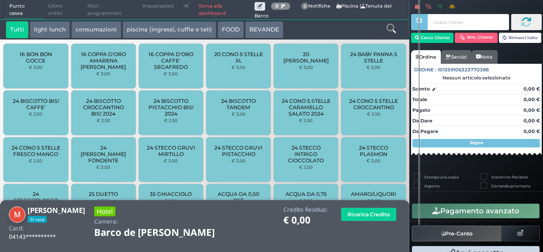
click at [391, 32] on icon at bounding box center [390, 28] width 9 height 9
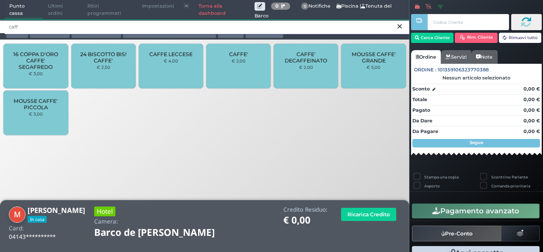
type input "caff"
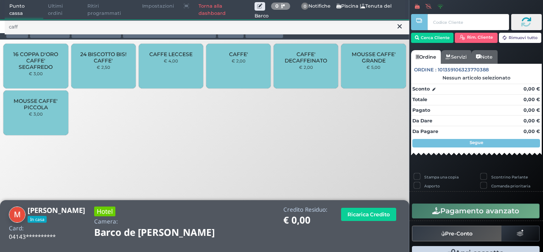
click at [252, 70] on div "CAFFE' € 2,00" at bounding box center [238, 66] width 64 height 45
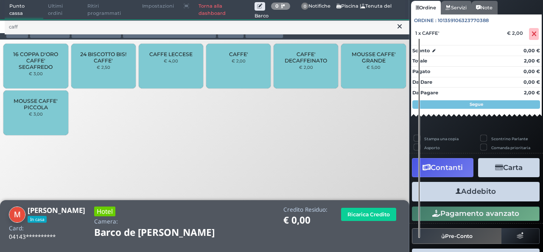
scroll to position [70, 0]
click at [471, 197] on button "Addebito" at bounding box center [476, 191] width 128 height 19
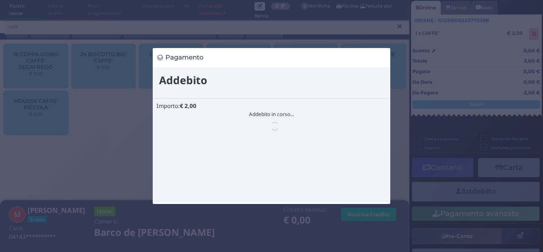
scroll to position [0, 0]
